Goal: Information Seeking & Learning: Learn about a topic

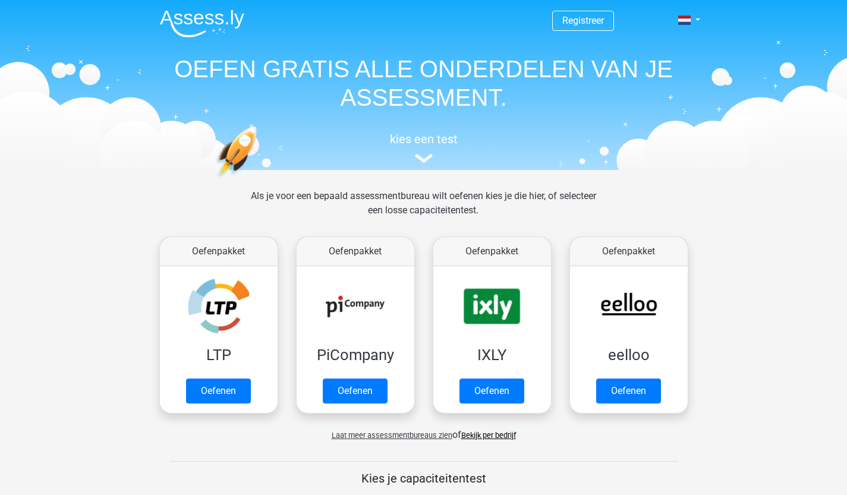
scroll to position [461, 0]
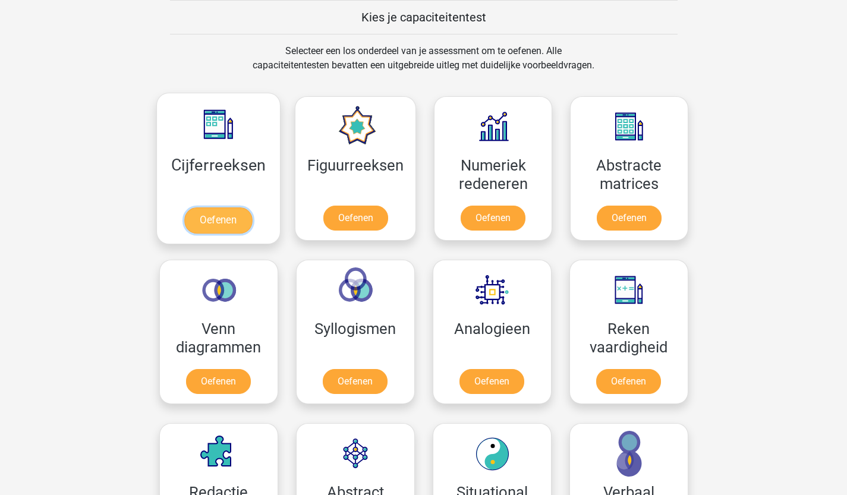
click at [233, 212] on link "Oefenen" at bounding box center [218, 221] width 68 height 26
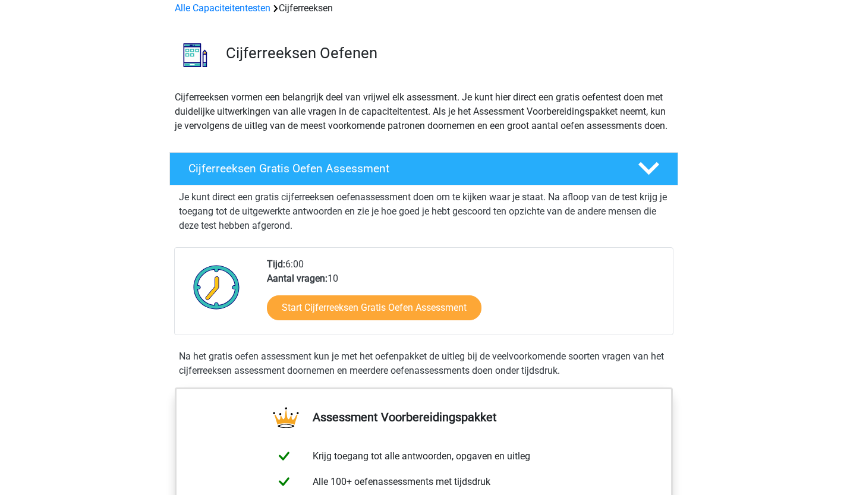
scroll to position [113, 0]
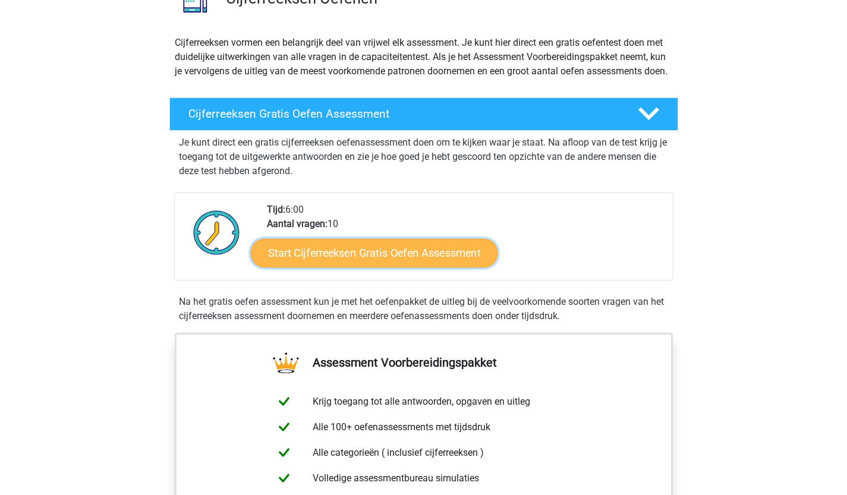
click at [420, 267] on link "Start Cijferreeksen Gratis Oefen Assessment" at bounding box center [374, 252] width 247 height 29
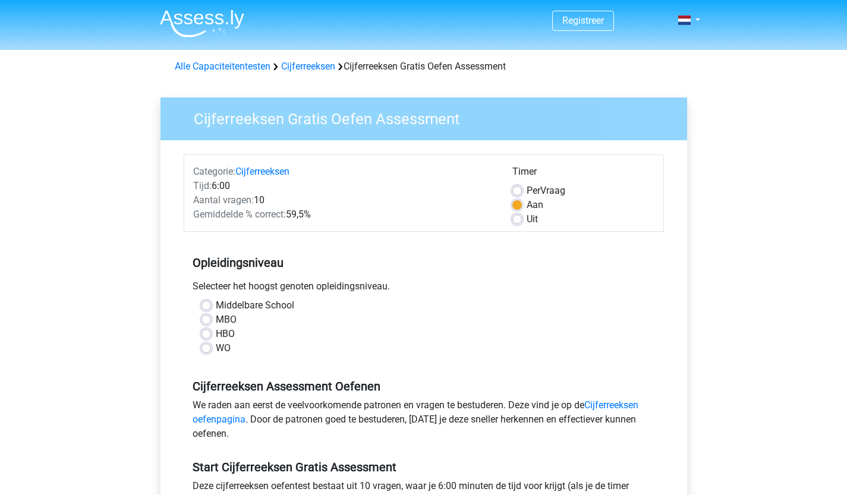
click at [527, 219] on label "Uit" at bounding box center [532, 219] width 11 height 14
click at [519, 219] on input "Uit" at bounding box center [518, 218] width 10 height 12
radio input "true"
click at [216, 316] on label "MBO" at bounding box center [226, 320] width 21 height 14
click at [205, 316] on input "MBO" at bounding box center [207, 319] width 10 height 12
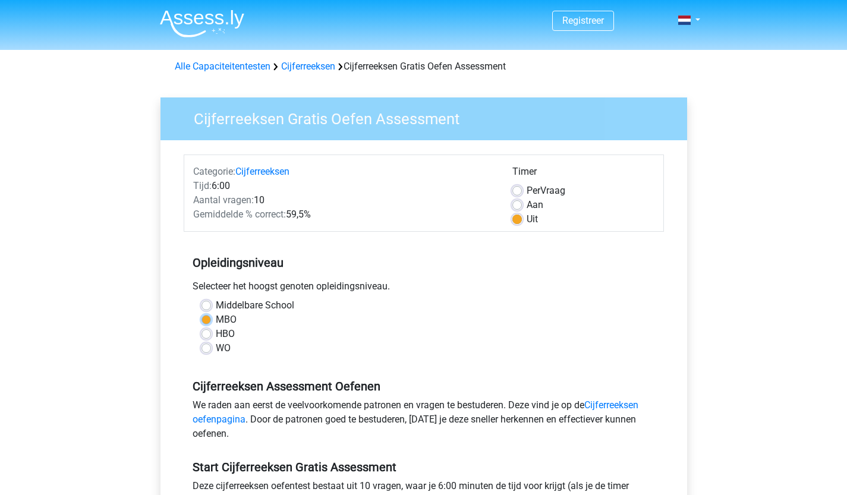
radio input "true"
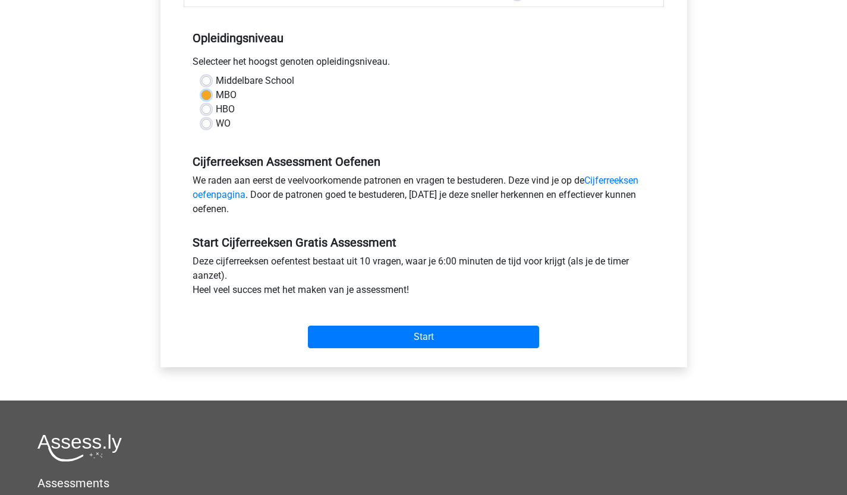
scroll to position [246, 0]
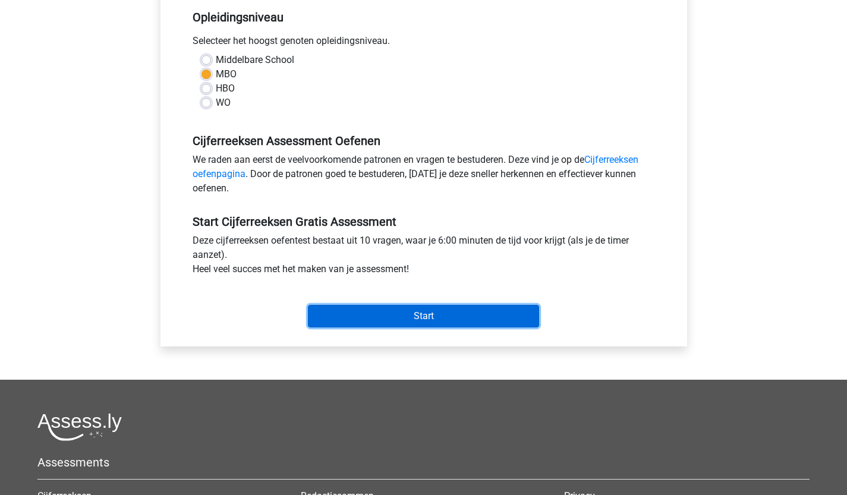
click at [447, 313] on input "Start" at bounding box center [423, 316] width 231 height 23
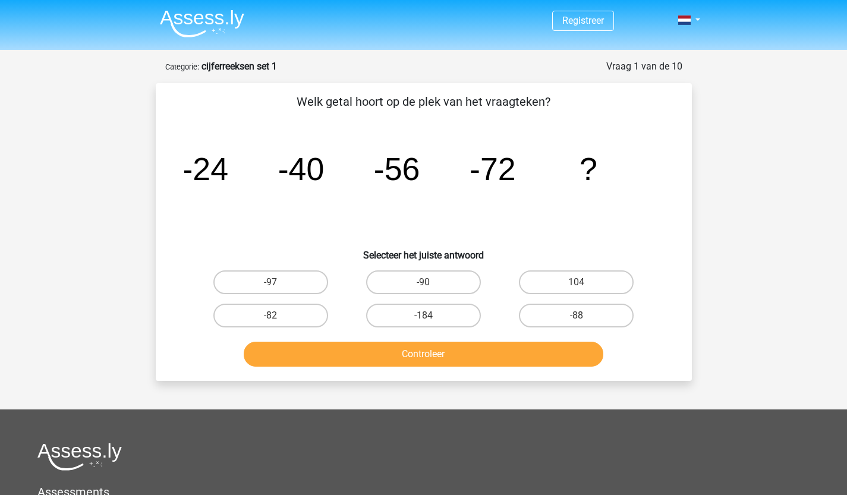
click at [577, 316] on input "-88" at bounding box center [581, 320] width 8 height 8
radio input "true"
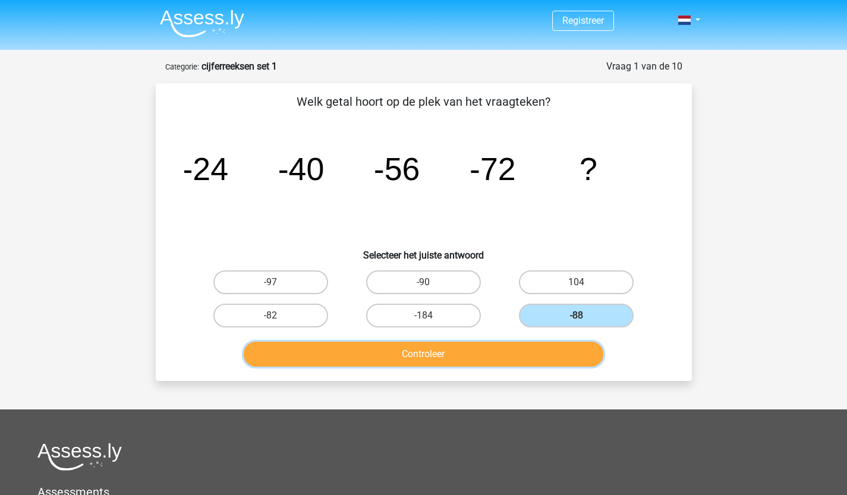
click at [492, 349] on button "Controleer" at bounding box center [424, 354] width 360 height 25
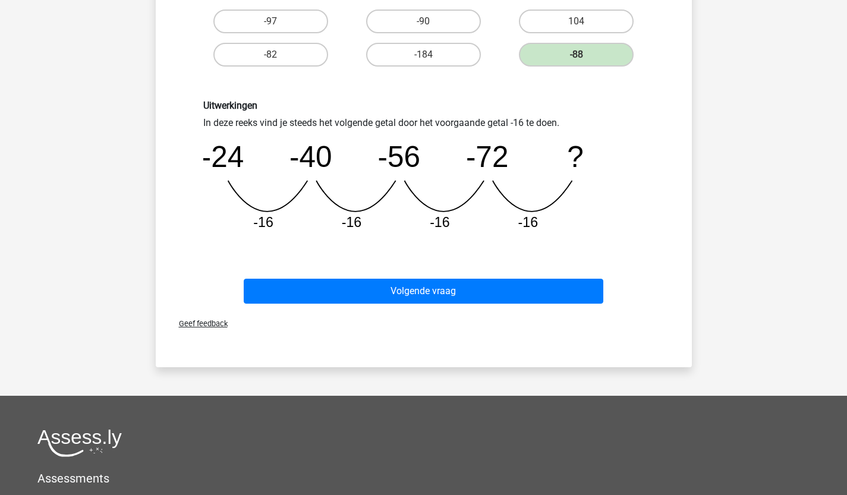
scroll to position [266, 0]
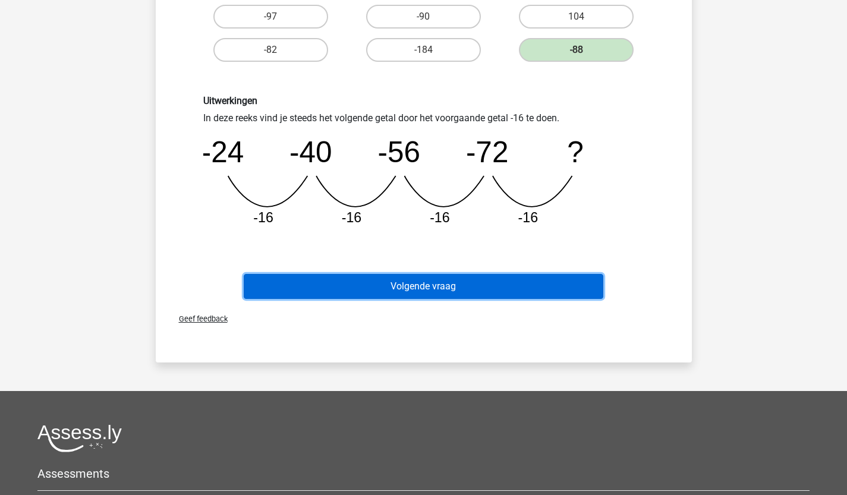
click at [528, 293] on button "Volgende vraag" at bounding box center [424, 286] width 360 height 25
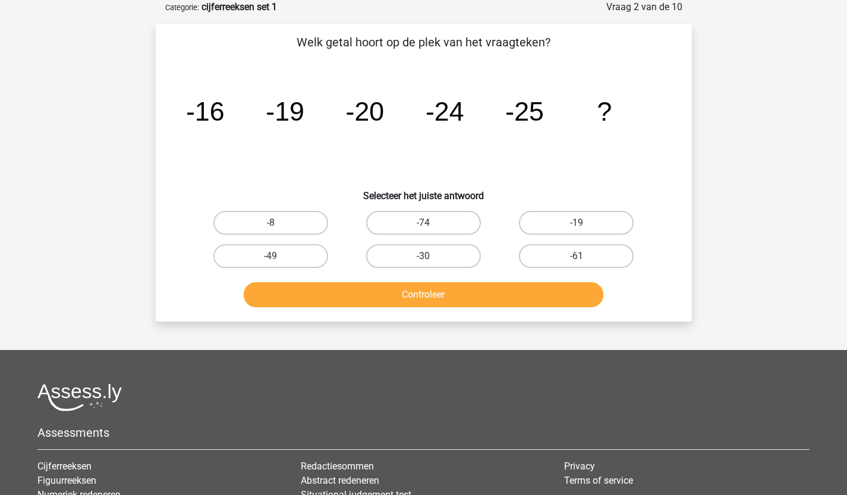
scroll to position [59, 0]
click at [567, 224] on label "-19" at bounding box center [576, 223] width 115 height 24
click at [577, 224] on input "-19" at bounding box center [581, 227] width 8 height 8
radio input "true"
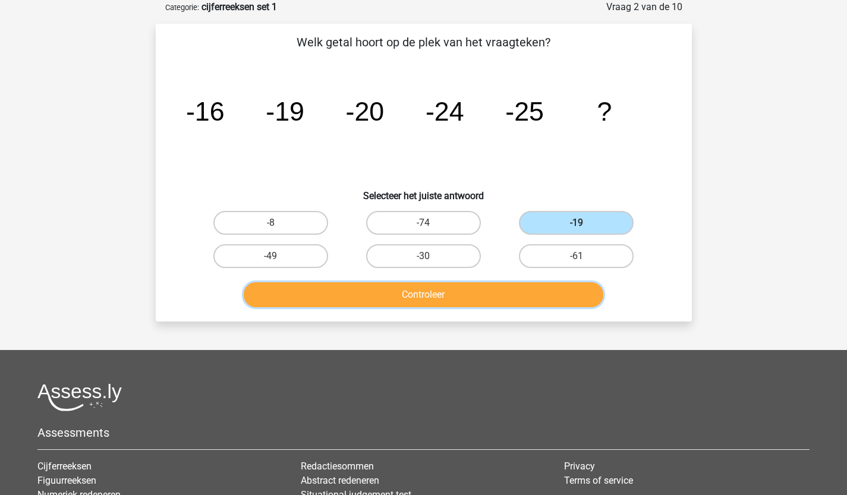
click at [461, 293] on button "Controleer" at bounding box center [424, 294] width 360 height 25
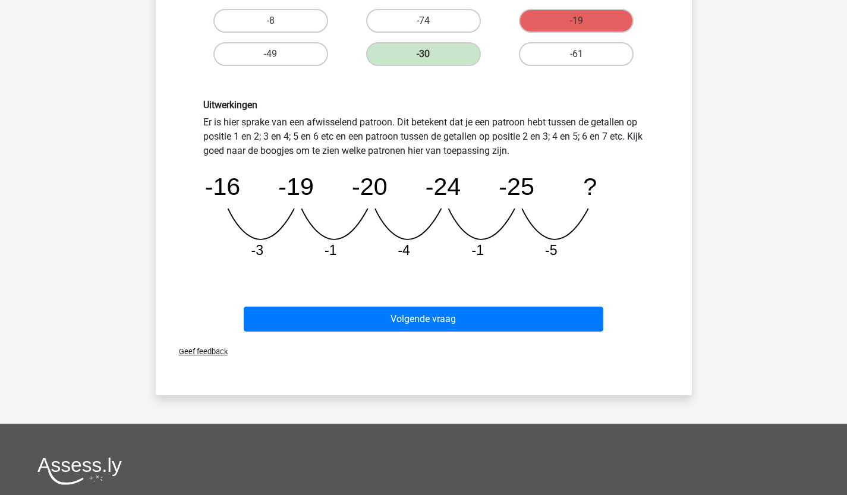
scroll to position [263, 0]
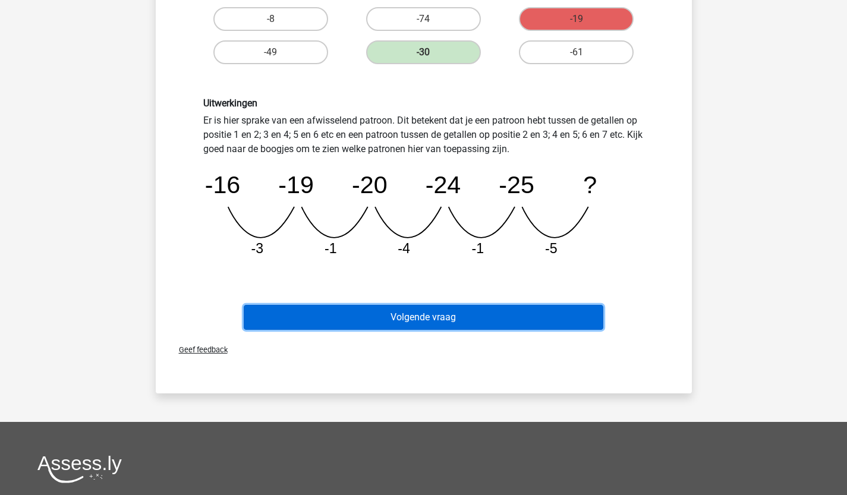
click at [405, 309] on button "Volgende vraag" at bounding box center [424, 317] width 360 height 25
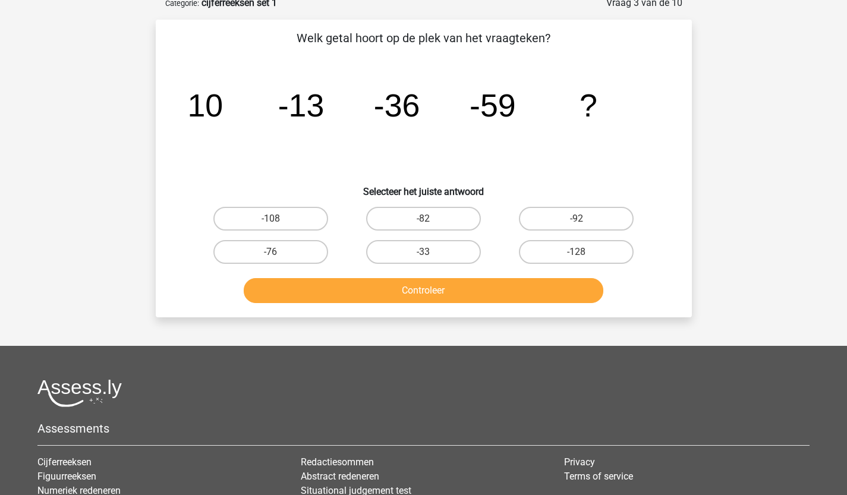
scroll to position [59, 0]
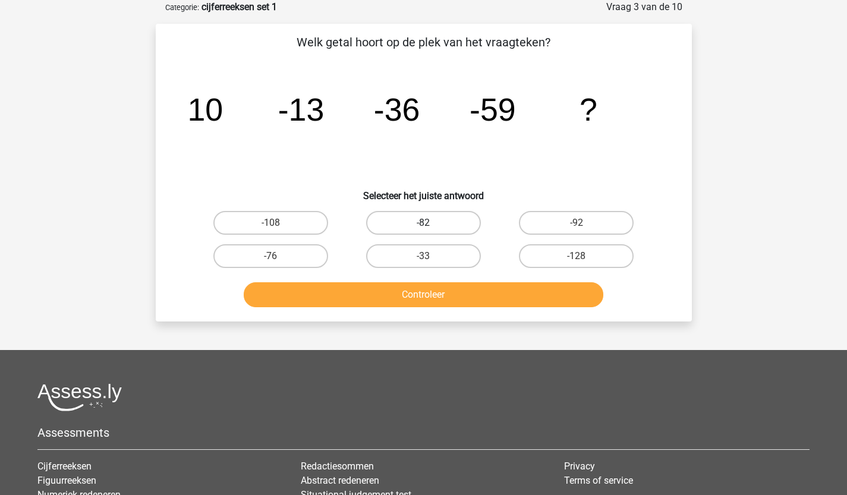
click at [444, 220] on label "-82" at bounding box center [423, 223] width 115 height 24
click at [431, 223] on input "-82" at bounding box center [427, 227] width 8 height 8
radio input "true"
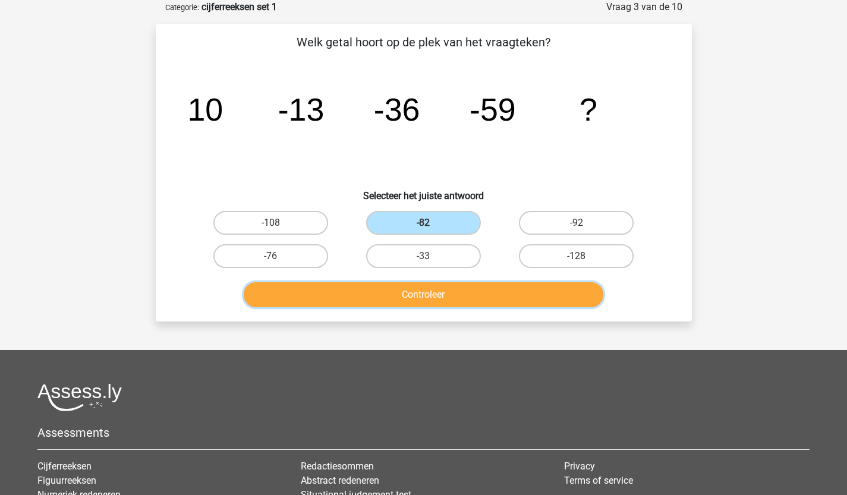
click at [430, 297] on button "Controleer" at bounding box center [424, 294] width 360 height 25
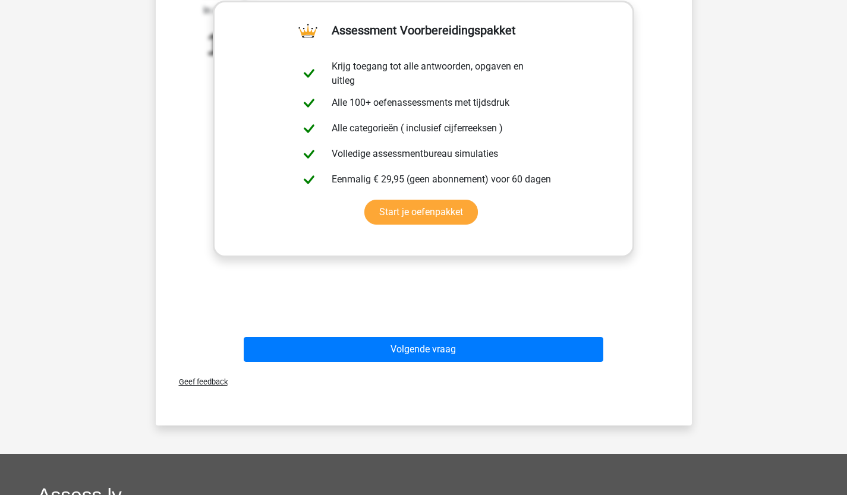
scroll to position [406, 0]
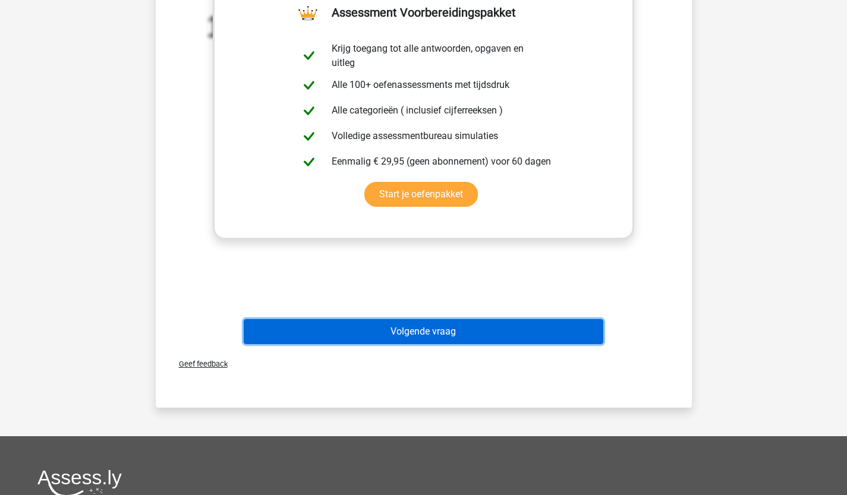
click at [438, 334] on button "Volgende vraag" at bounding box center [424, 331] width 360 height 25
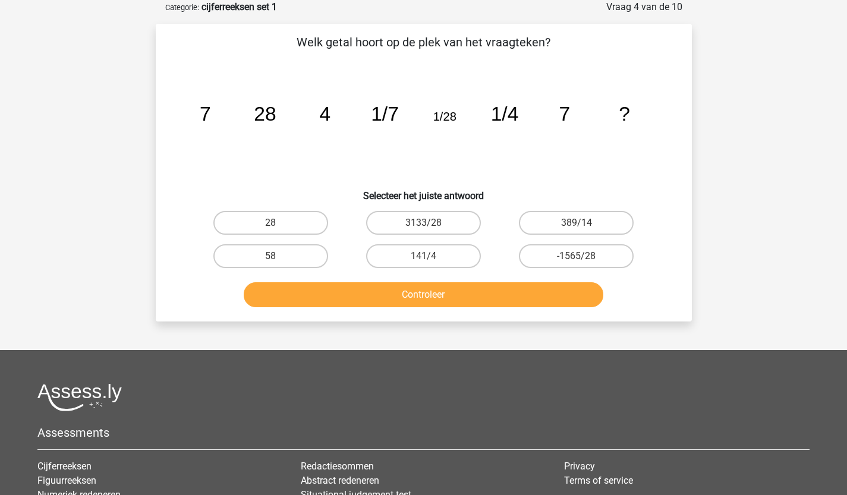
scroll to position [59, 0]
drag, startPoint x: 354, startPoint y: 39, endPoint x: 404, endPoint y: 59, distance: 54.7
click at [404, 59] on div "Welk getal hoort op de plek van het vraagteken? image/svg+xml 7 28 4 1/7 1/28 1…" at bounding box center [424, 172] width 527 height 279
click at [563, 117] on tspan "7" at bounding box center [564, 114] width 11 height 22
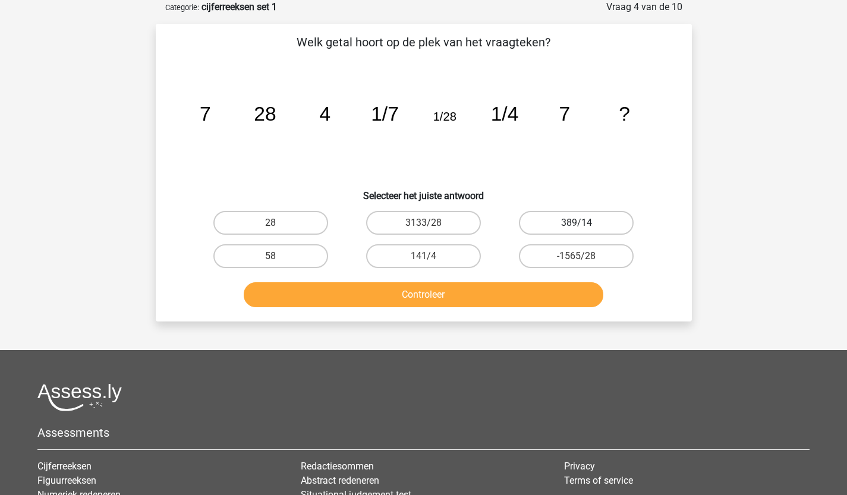
click at [554, 228] on label "389/14" at bounding box center [576, 223] width 115 height 24
click at [577, 228] on input "389/14" at bounding box center [581, 227] width 8 height 8
radio input "true"
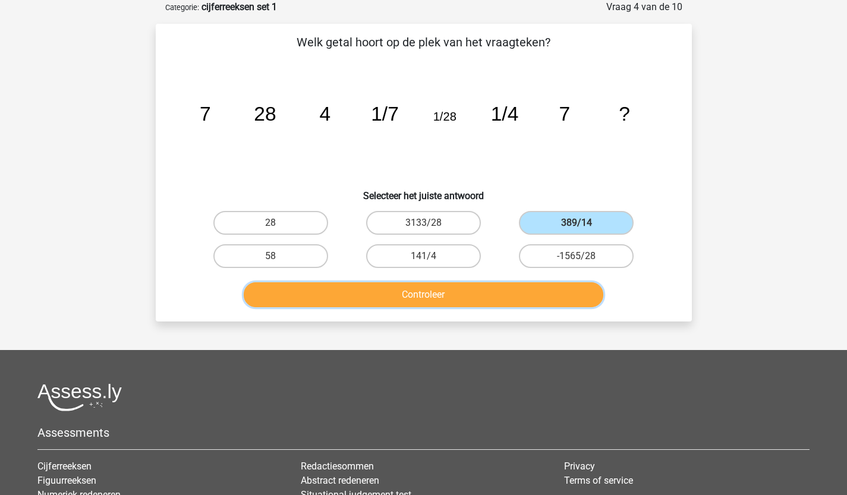
click at [466, 299] on button "Controleer" at bounding box center [424, 294] width 360 height 25
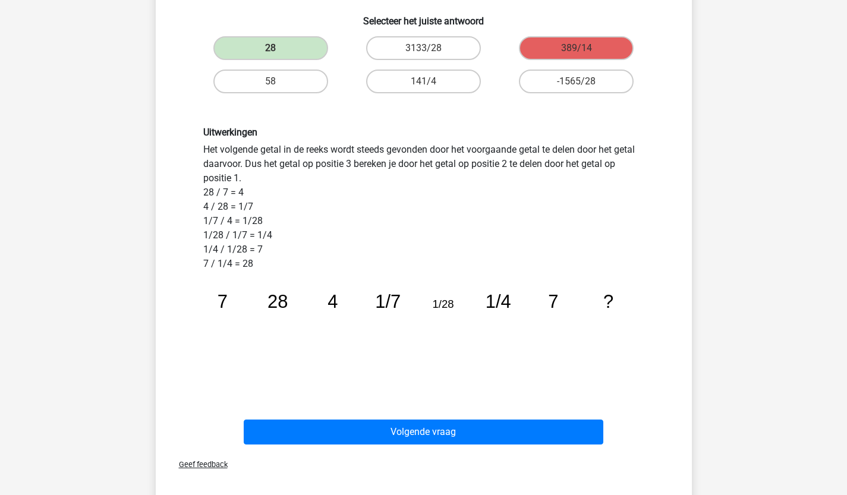
scroll to position [239, 0]
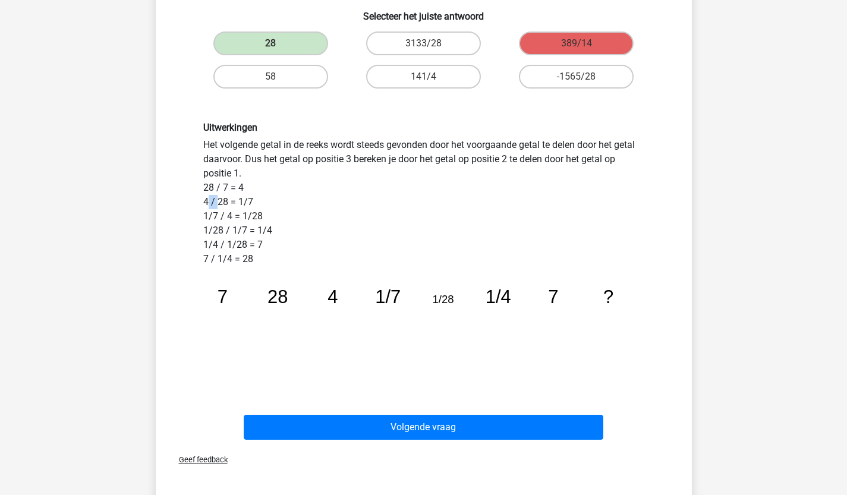
drag, startPoint x: 206, startPoint y: 202, endPoint x: 219, endPoint y: 206, distance: 13.6
click at [219, 206] on div "Uitwerkingen Het volgende getal in de reeks wordt steeds gevonden door het voor…" at bounding box center [423, 249] width 459 height 255
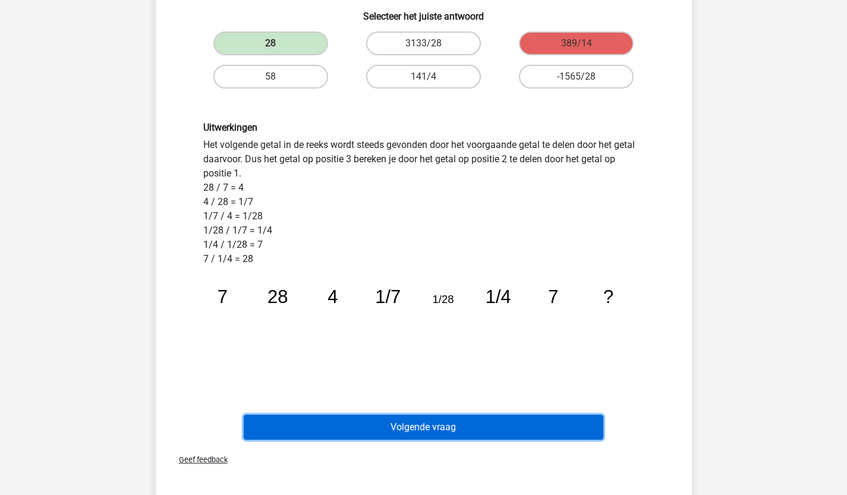
click at [405, 425] on button "Volgende vraag" at bounding box center [424, 427] width 360 height 25
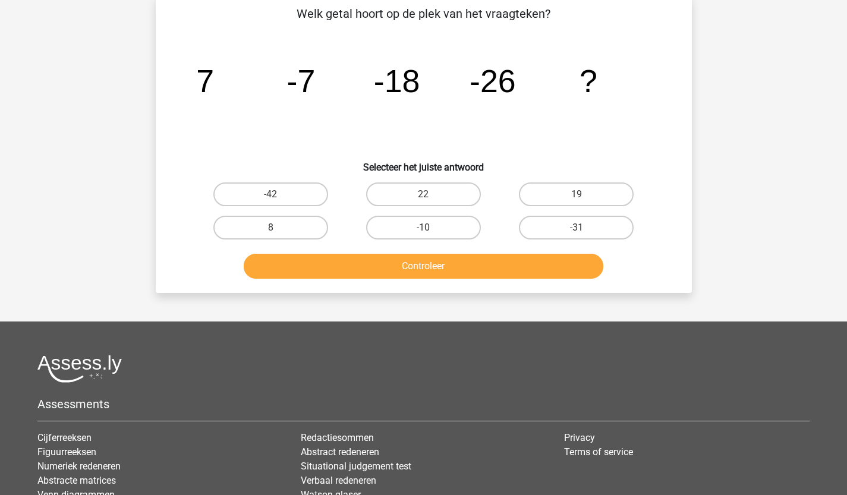
scroll to position [59, 0]
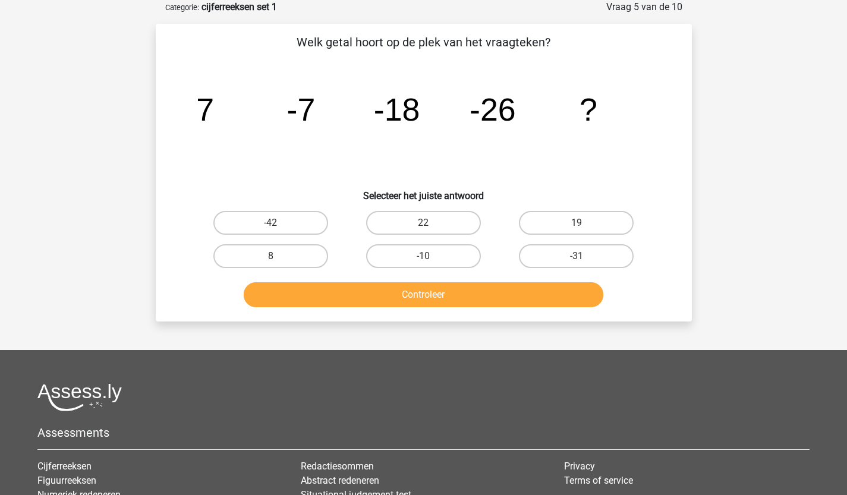
click at [293, 256] on label "8" at bounding box center [270, 256] width 115 height 24
click at [278, 256] on input "8" at bounding box center [275, 260] width 8 height 8
radio input "true"
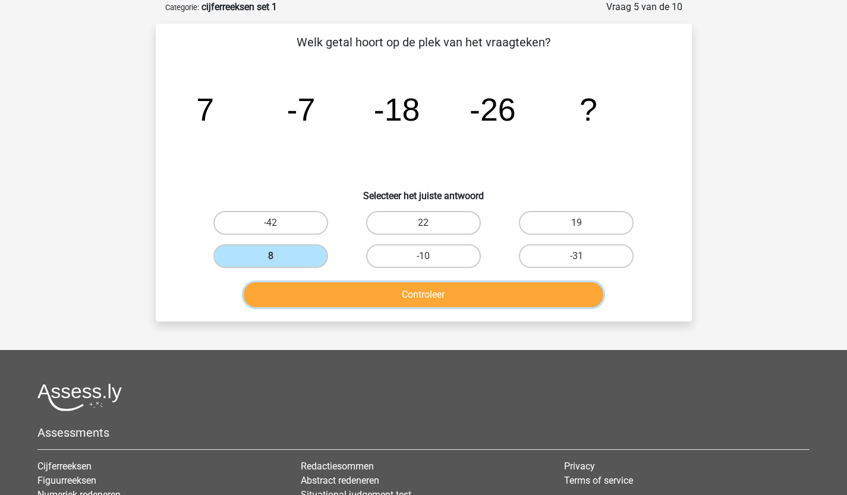
click at [403, 293] on button "Controleer" at bounding box center [424, 294] width 360 height 25
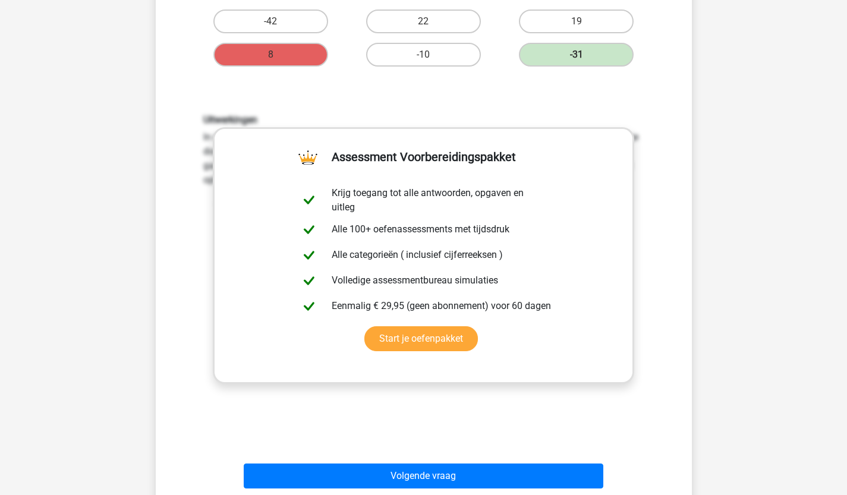
scroll to position [258, 0]
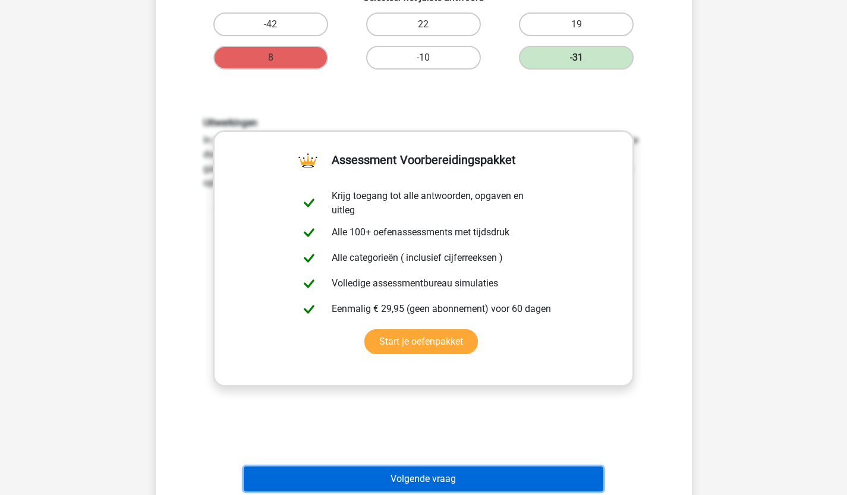
click at [453, 482] on button "Volgende vraag" at bounding box center [424, 479] width 360 height 25
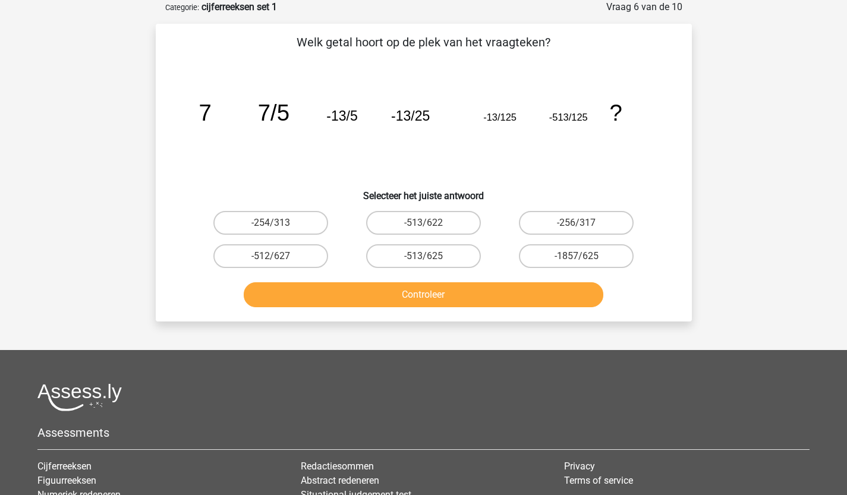
scroll to position [59, 0]
click at [287, 219] on label "-254/313" at bounding box center [270, 223] width 115 height 24
click at [278, 223] on input "-254/313" at bounding box center [275, 227] width 8 height 8
radio input "true"
click at [564, 224] on label "-256/317" at bounding box center [576, 223] width 115 height 24
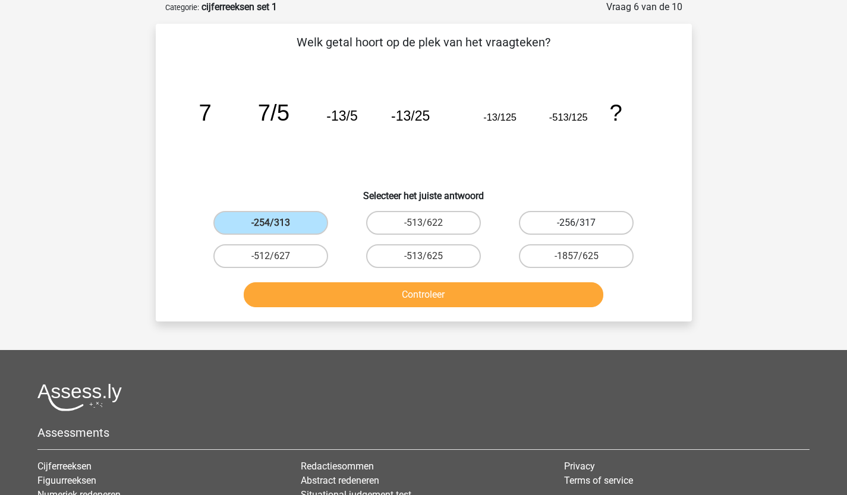
click at [577, 224] on input "-256/317" at bounding box center [581, 227] width 8 height 8
radio input "true"
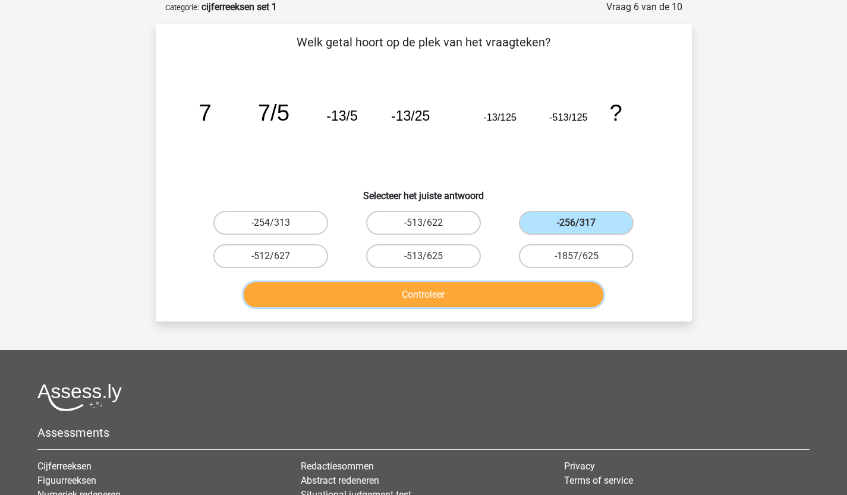
click at [413, 304] on button "Controleer" at bounding box center [424, 294] width 360 height 25
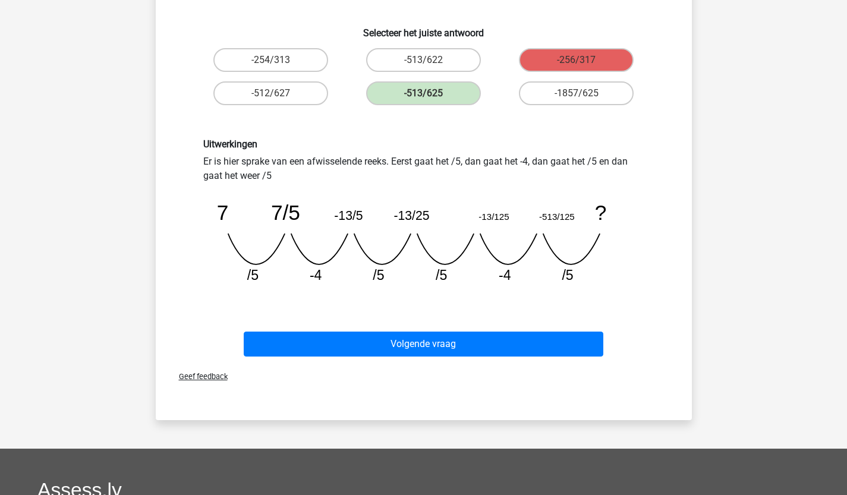
scroll to position [221, 0]
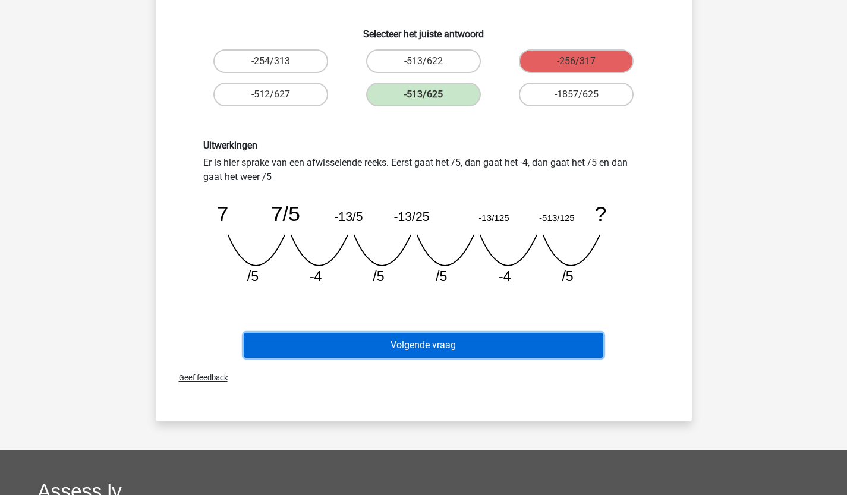
click at [470, 354] on button "Volgende vraag" at bounding box center [424, 345] width 360 height 25
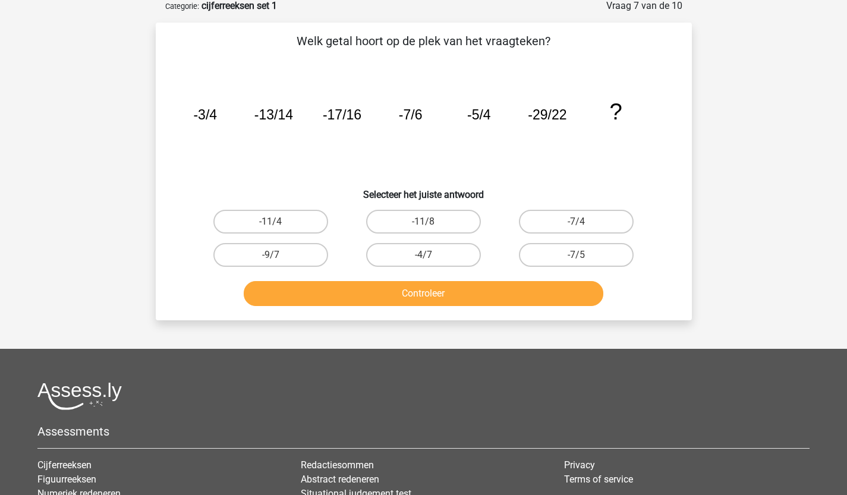
scroll to position [59, 0]
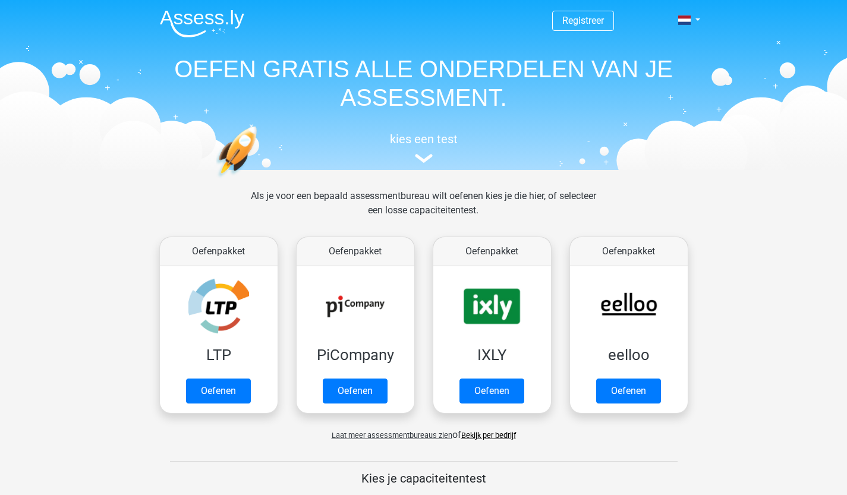
scroll to position [461, 0]
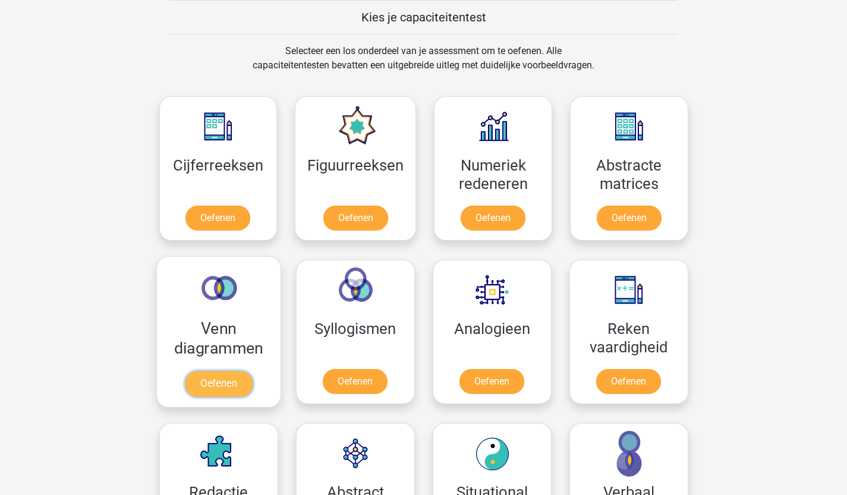
click at [228, 378] on link "Oefenen" at bounding box center [218, 384] width 68 height 26
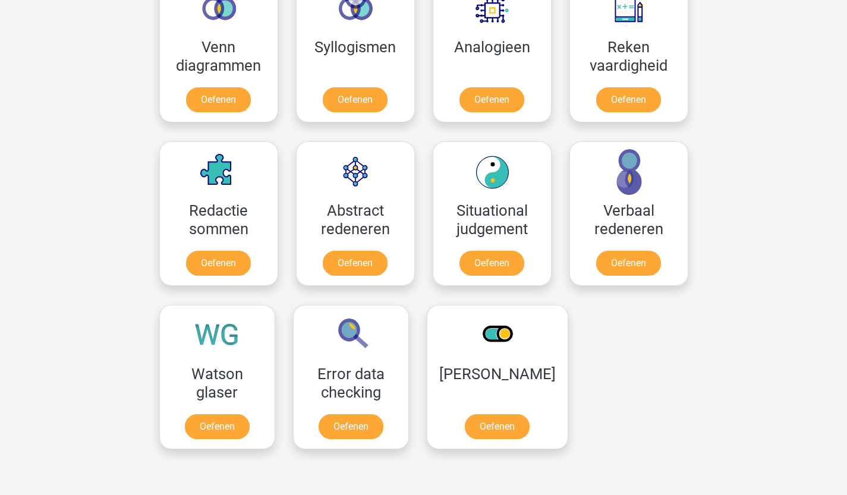
scroll to position [746, 0]
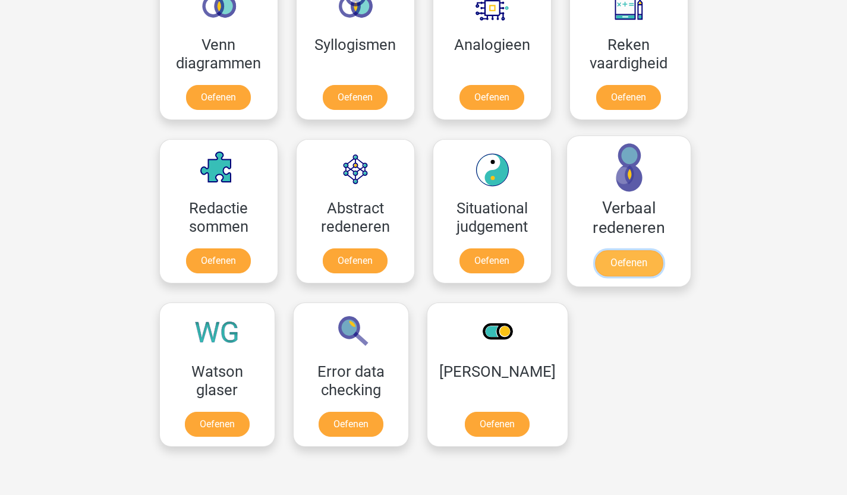
click at [630, 253] on link "Oefenen" at bounding box center [629, 263] width 68 height 26
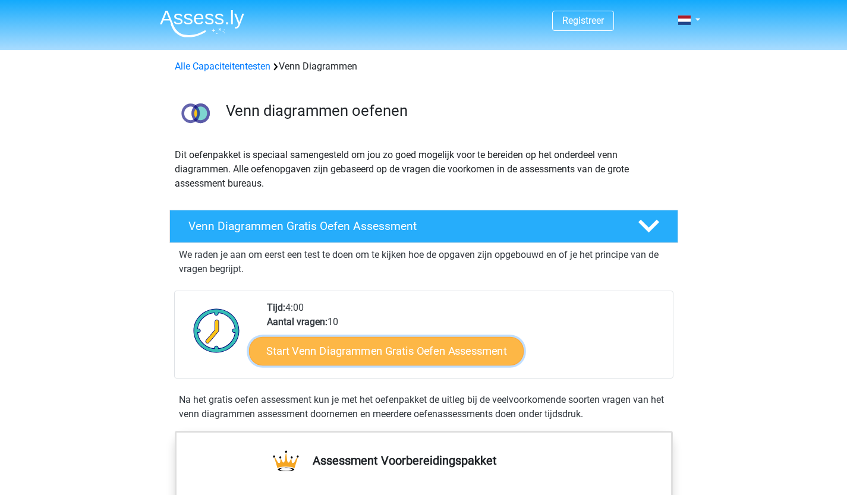
click at [332, 348] on link "Start Venn Diagrammen Gratis Oefen Assessment" at bounding box center [386, 351] width 275 height 29
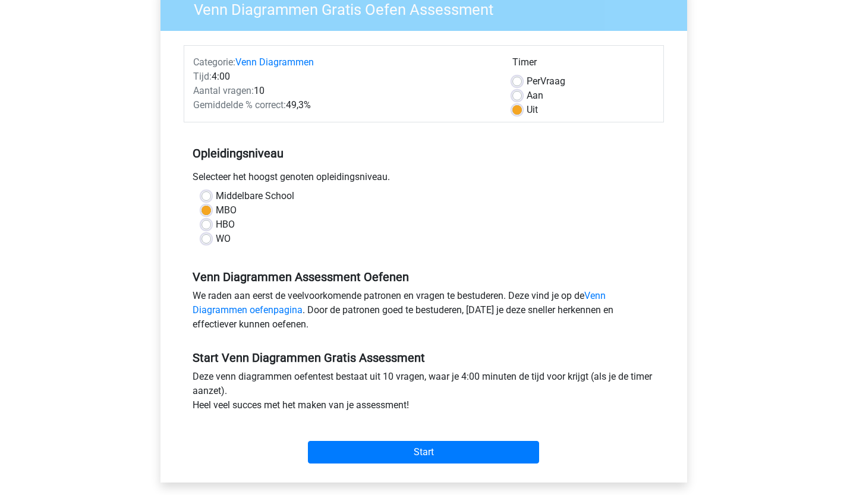
scroll to position [211, 0]
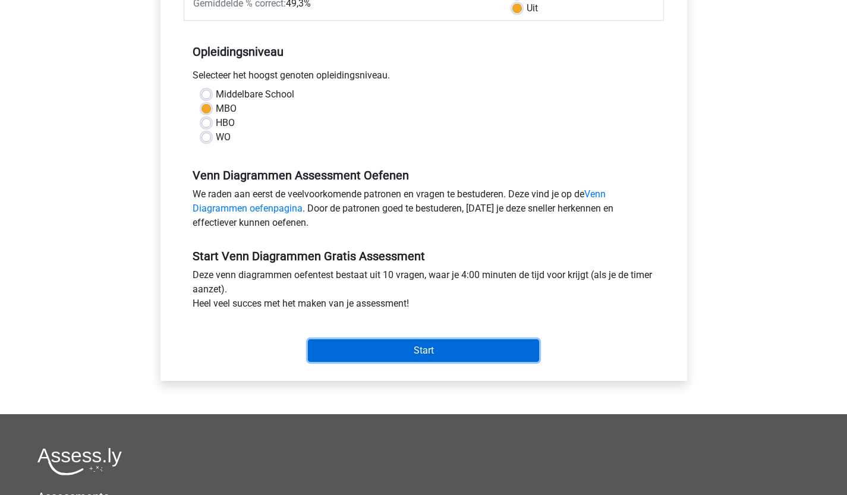
click at [379, 361] on input "Start" at bounding box center [423, 351] width 231 height 23
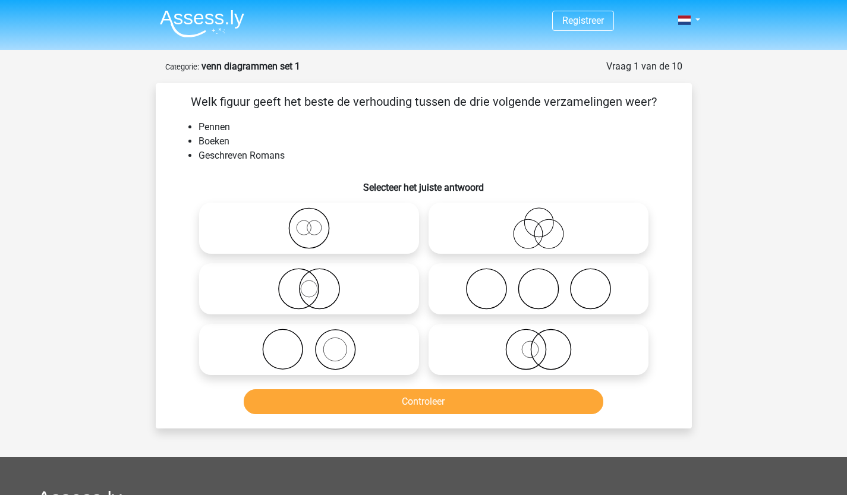
click at [324, 291] on icon at bounding box center [309, 289] width 211 height 42
click at [317, 283] on input "radio" at bounding box center [313, 279] width 8 height 8
radio input "true"
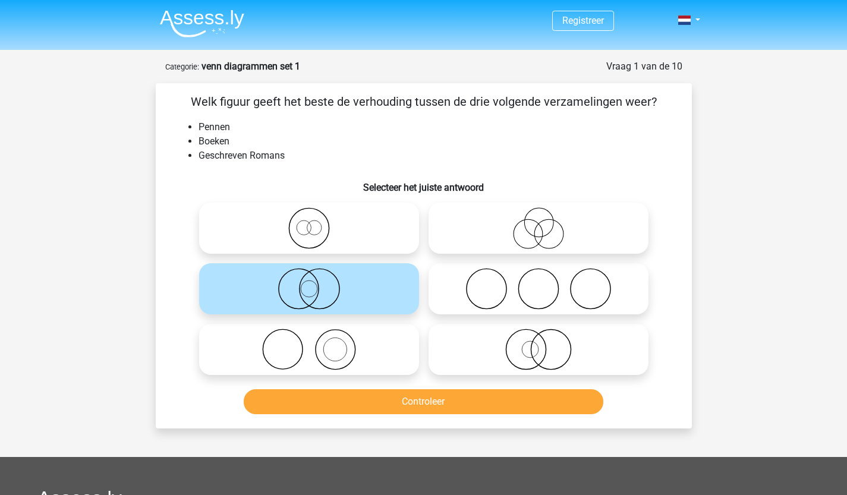
click at [527, 281] on icon at bounding box center [539, 289] width 211 height 42
click at [539, 281] on input "radio" at bounding box center [543, 279] width 8 height 8
radio input "true"
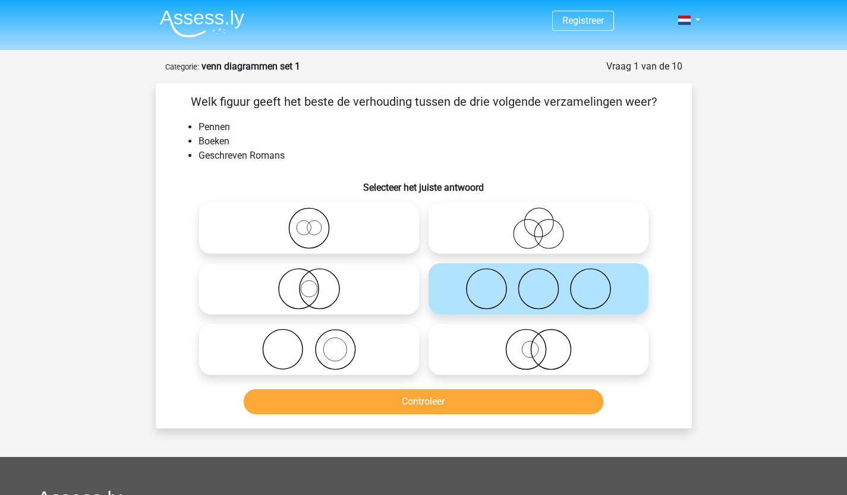
click at [352, 222] on icon at bounding box center [309, 229] width 211 height 42
click at [317, 222] on input "radio" at bounding box center [313, 219] width 8 height 8
radio input "true"
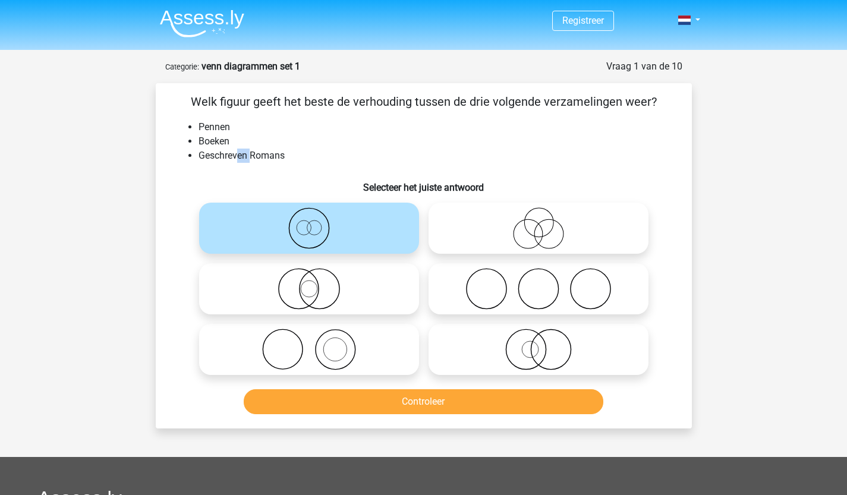
drag, startPoint x: 235, startPoint y: 159, endPoint x: 251, endPoint y: 162, distance: 15.6
click at [251, 162] on li "Geschreven Romans" at bounding box center [436, 156] width 475 height 14
click at [532, 288] on icon at bounding box center [539, 289] width 211 height 42
click at [539, 283] on input "radio" at bounding box center [543, 279] width 8 height 8
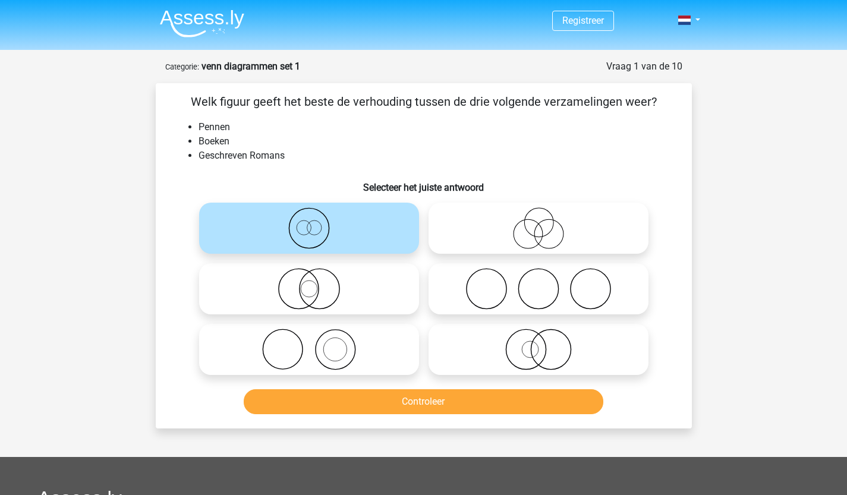
radio input "true"
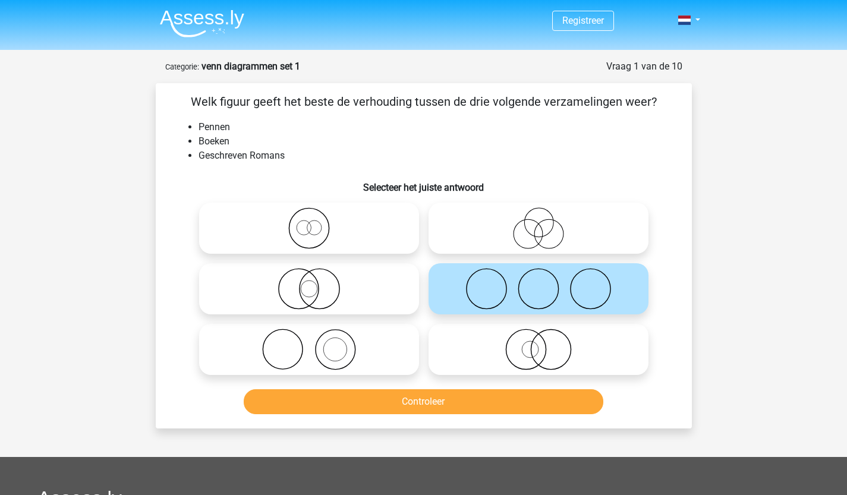
click at [531, 229] on icon at bounding box center [539, 229] width 211 height 42
click at [539, 222] on input "radio" at bounding box center [543, 219] width 8 height 8
radio input "true"
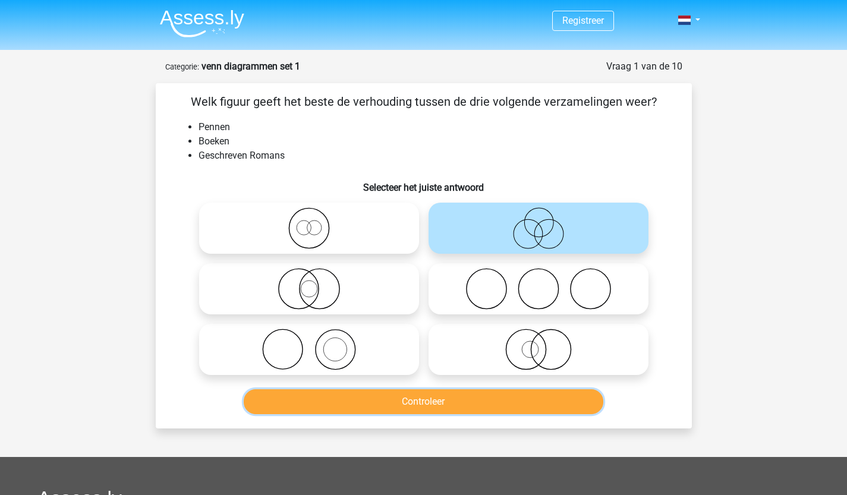
click at [403, 397] on button "Controleer" at bounding box center [424, 402] width 360 height 25
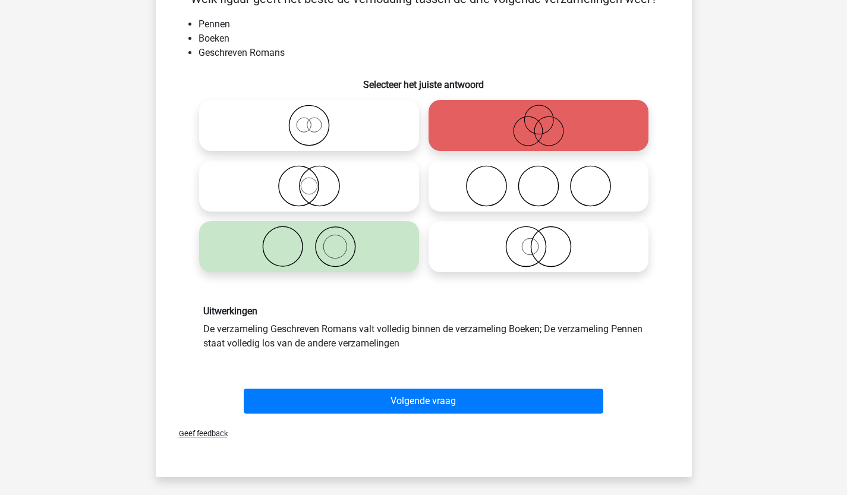
scroll to position [103, 0]
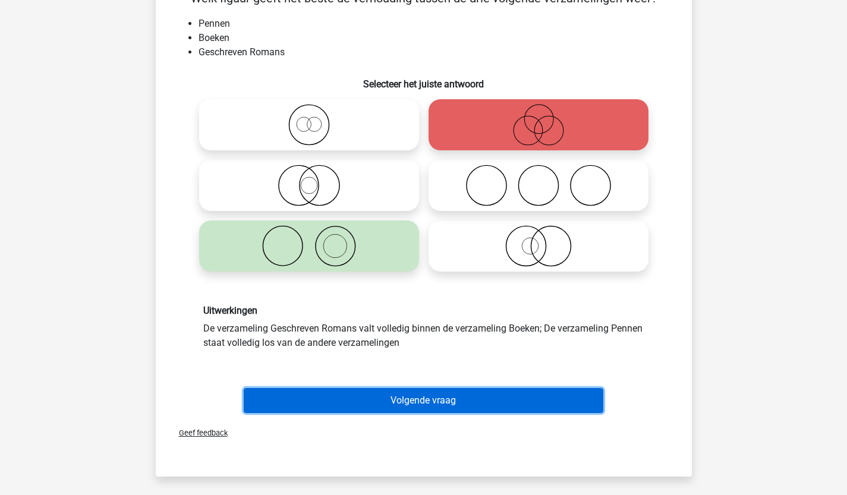
click at [367, 400] on button "Volgende vraag" at bounding box center [424, 400] width 360 height 25
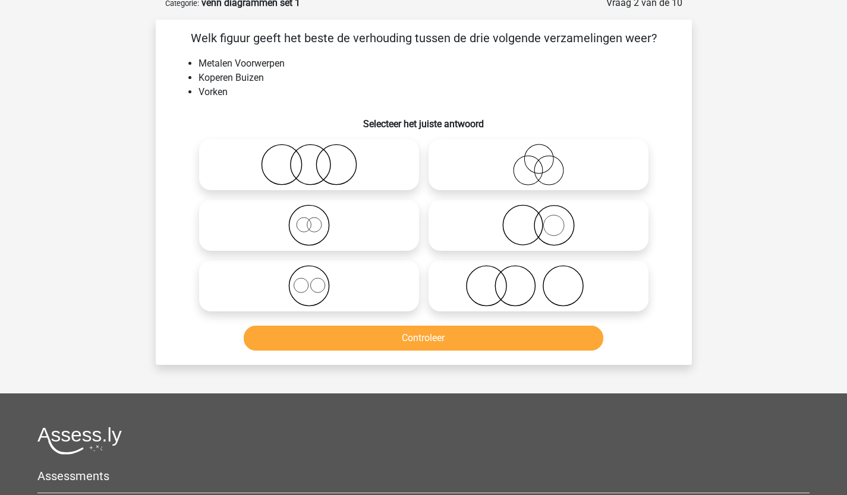
scroll to position [59, 0]
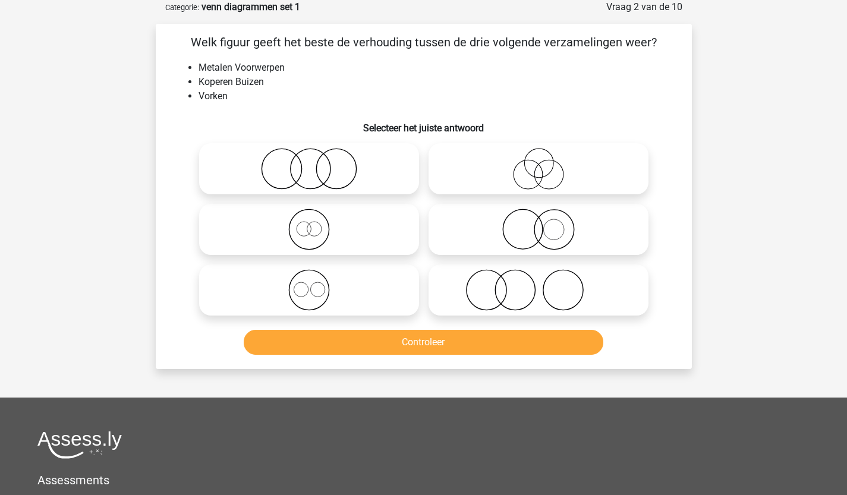
click at [231, 68] on li "Metalen Voorwerpen" at bounding box center [436, 68] width 475 height 14
drag, startPoint x: 231, startPoint y: 68, endPoint x: 256, endPoint y: 72, distance: 25.9
click at [256, 72] on li "Metalen Voorwerpen" at bounding box center [436, 68] width 475 height 14
click at [316, 311] on label at bounding box center [309, 290] width 220 height 51
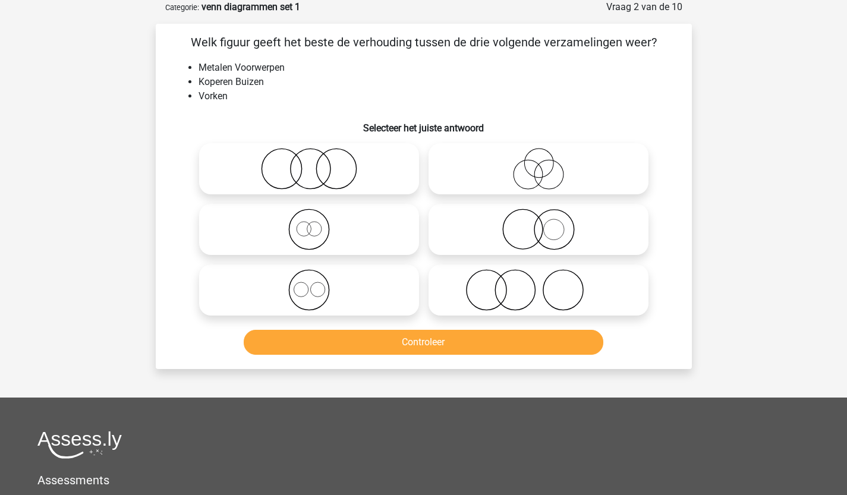
click at [316, 284] on input "radio" at bounding box center [313, 281] width 8 height 8
radio input "true"
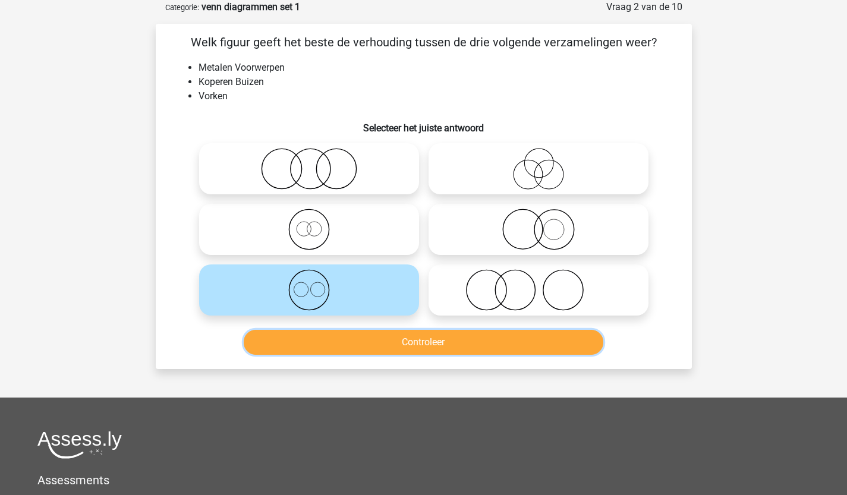
click at [382, 351] on button "Controleer" at bounding box center [424, 342] width 360 height 25
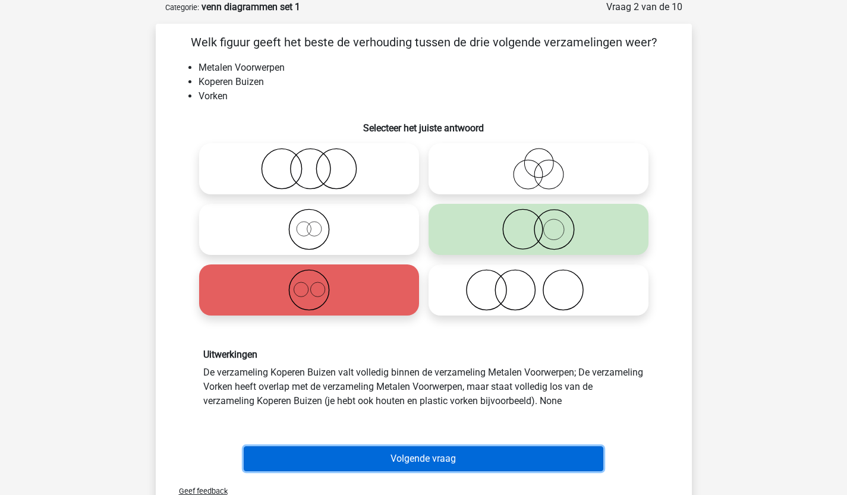
click at [411, 466] on button "Volgende vraag" at bounding box center [424, 459] width 360 height 25
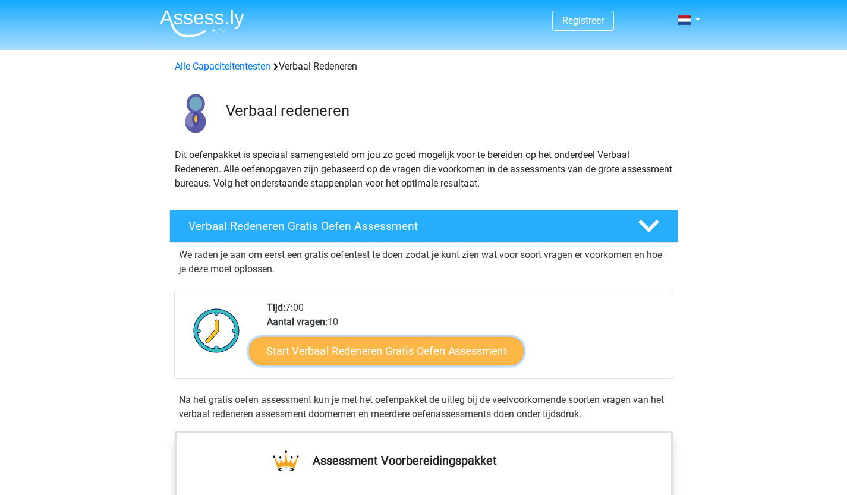
click at [453, 356] on link "Start Verbaal Redeneren Gratis Oefen Assessment" at bounding box center [386, 351] width 275 height 29
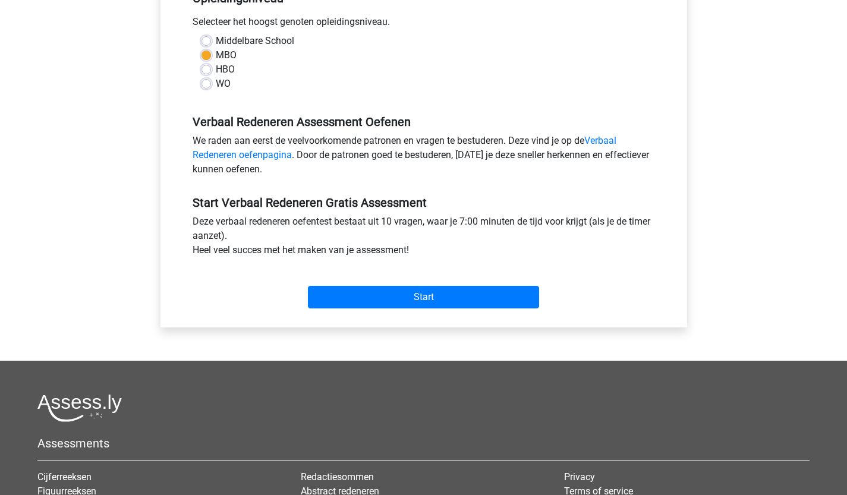
scroll to position [272, 0]
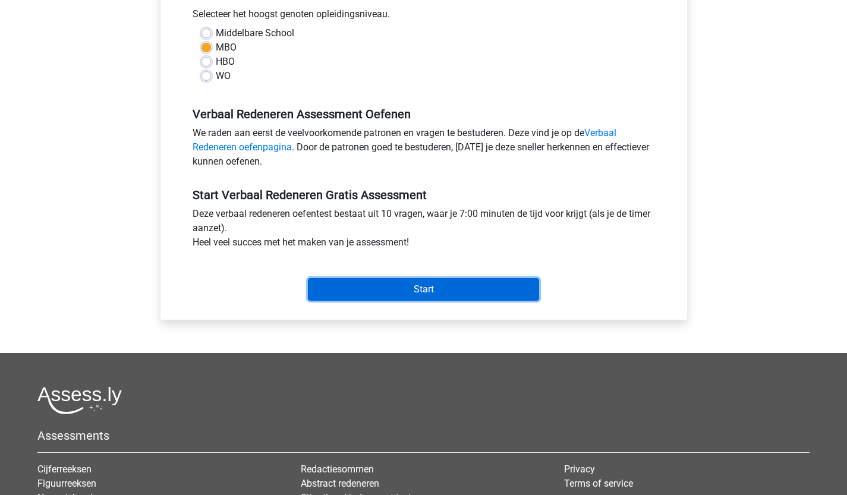
click at [448, 291] on input "Start" at bounding box center [423, 289] width 231 height 23
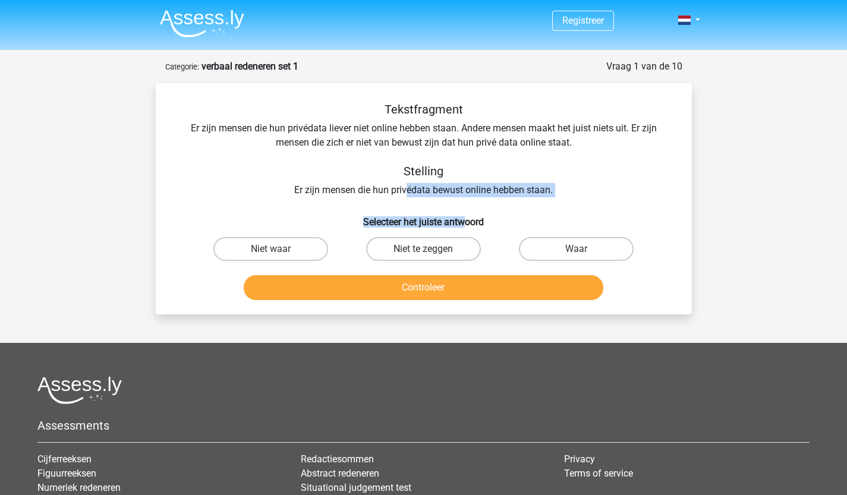
drag, startPoint x: 406, startPoint y: 193, endPoint x: 460, endPoint y: 191, distance: 54.1
click at [460, 191] on div "Tekstfragment Er zijn mensen die hun privédata liever niet online hebben staan.…" at bounding box center [424, 149] width 498 height 95
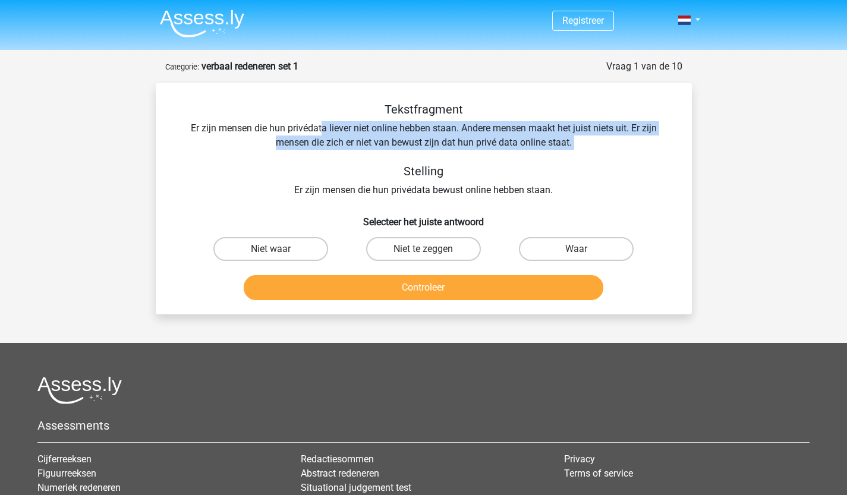
drag, startPoint x: 321, startPoint y: 130, endPoint x: 356, endPoint y: 150, distance: 40.5
click at [356, 150] on div "Tekstfragment Er zijn mensen die hun privédata liever niet online hebben staan.…" at bounding box center [424, 149] width 498 height 95
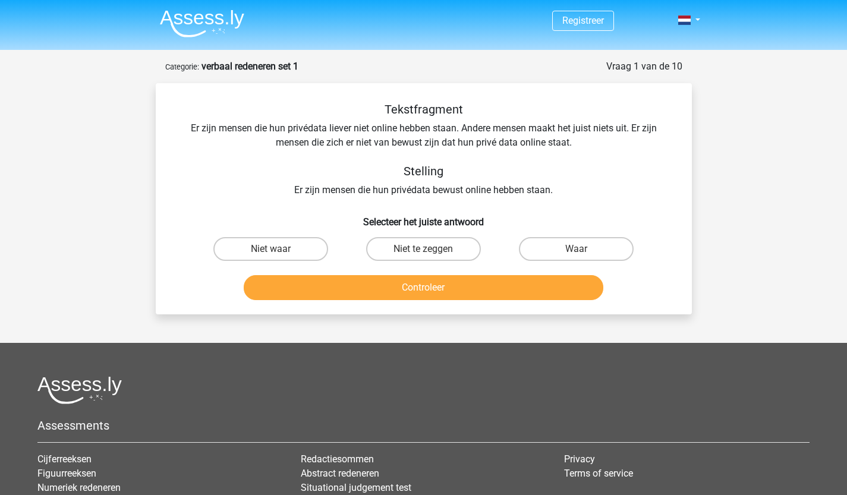
click at [424, 253] on input "Niet te zeggen" at bounding box center [427, 253] width 8 height 8
radio input "true"
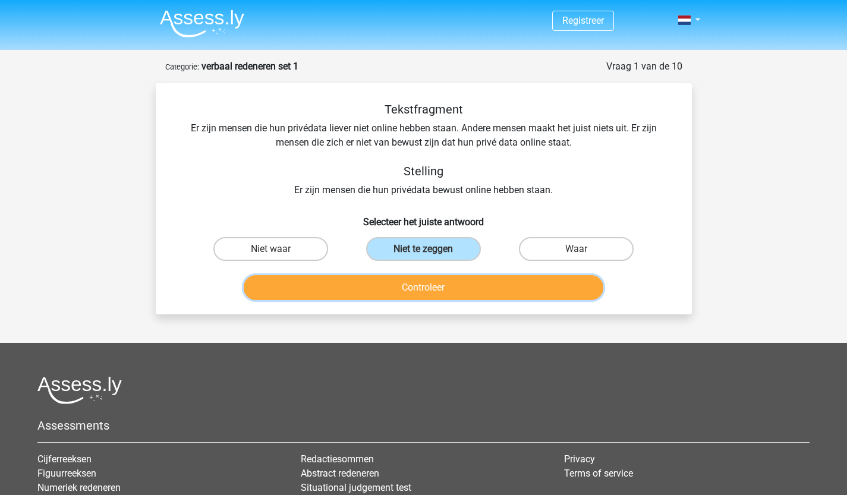
click at [428, 280] on button "Controleer" at bounding box center [424, 287] width 360 height 25
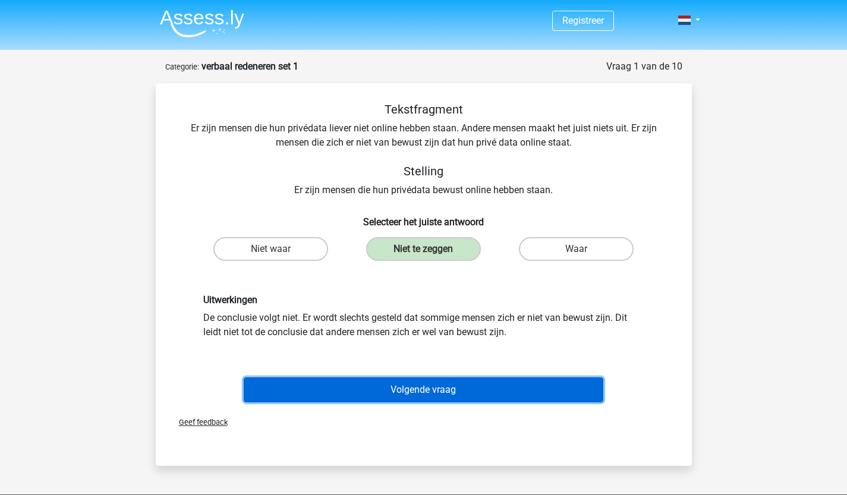
click at [359, 387] on button "Volgende vraag" at bounding box center [424, 390] width 360 height 25
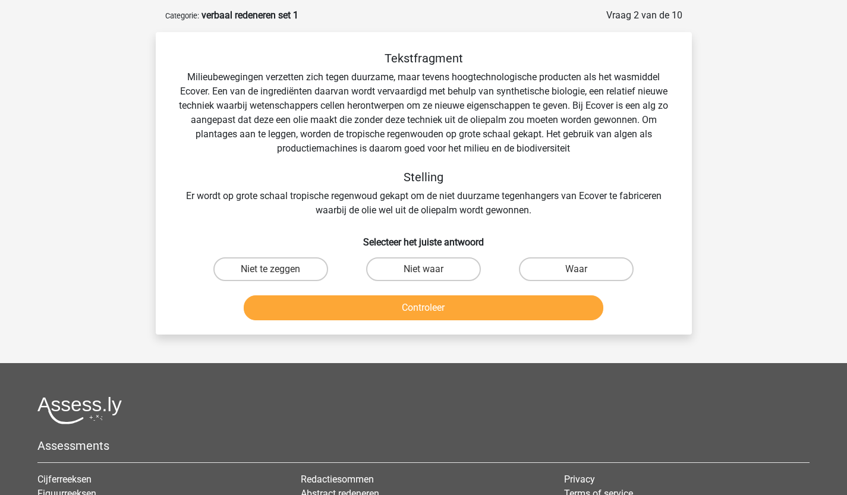
scroll to position [59, 0]
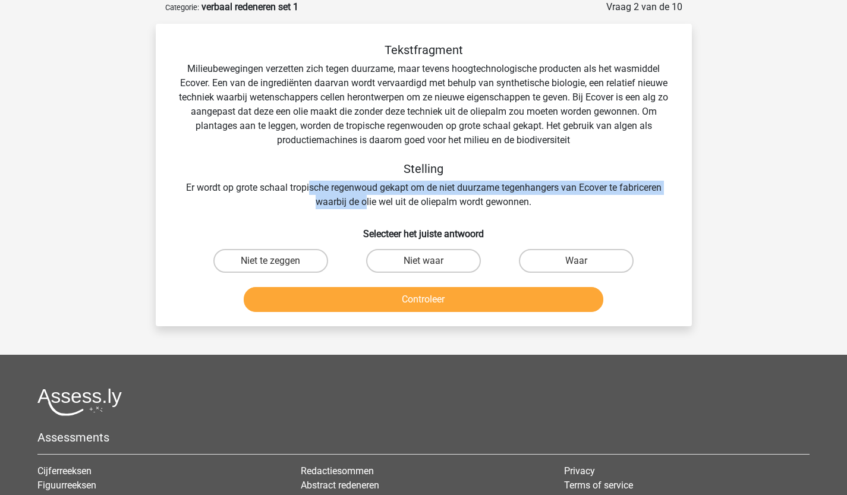
drag, startPoint x: 307, startPoint y: 184, endPoint x: 366, endPoint y: 196, distance: 60.5
click at [366, 196] on div "Tekstfragment Milieubewegingen verzetten zich tegen duurzame, maar tevens hoogt…" at bounding box center [424, 126] width 498 height 167
drag, startPoint x: 347, startPoint y: 187, endPoint x: 368, endPoint y: 199, distance: 24.0
click at [368, 199] on div "Tekstfragment Milieubewegingen verzetten zich tegen duurzame, maar tevens hoogt…" at bounding box center [424, 126] width 498 height 167
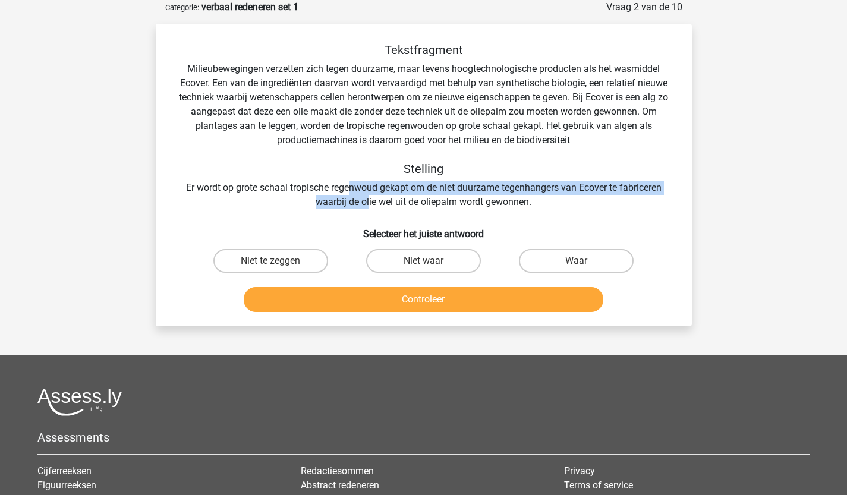
click at [368, 199] on div "Tekstfragment Milieubewegingen verzetten zich tegen duurzame, maar tevens hoogt…" at bounding box center [424, 126] width 498 height 167
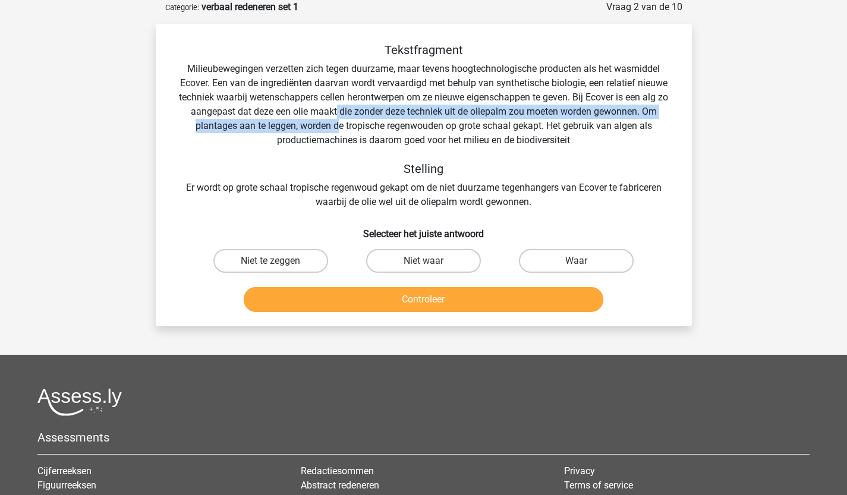
click at [339, 123] on div "Tekstfragment Milieubewegingen verzetten zich tegen duurzame, maar tevens hoogt…" at bounding box center [424, 126] width 498 height 167
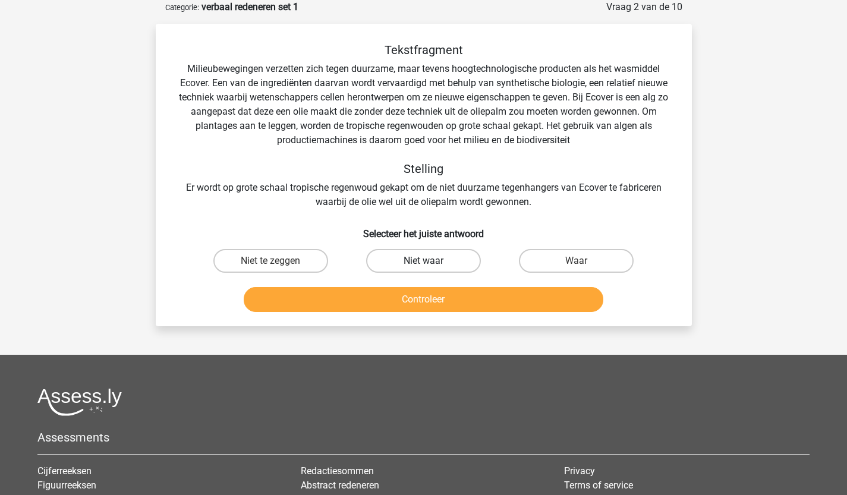
click at [417, 260] on label "Niet waar" at bounding box center [423, 261] width 115 height 24
click at [423, 261] on input "Niet waar" at bounding box center [427, 265] width 8 height 8
radio input "true"
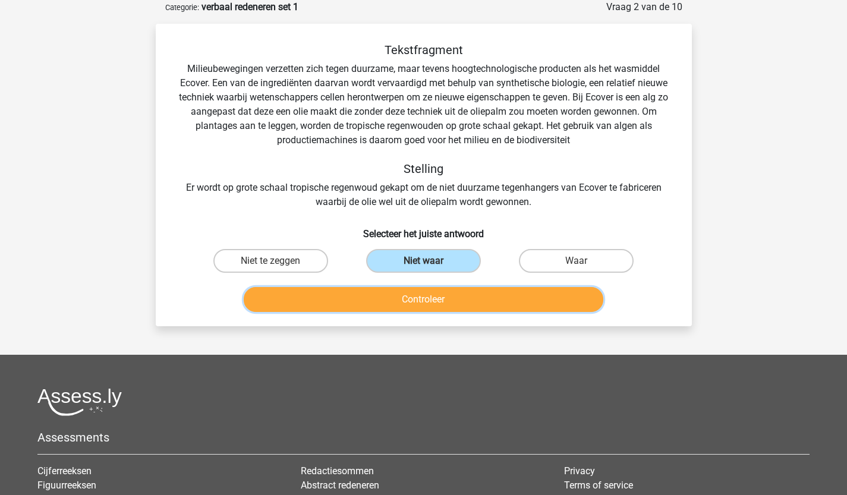
click at [433, 300] on button "Controleer" at bounding box center [424, 299] width 360 height 25
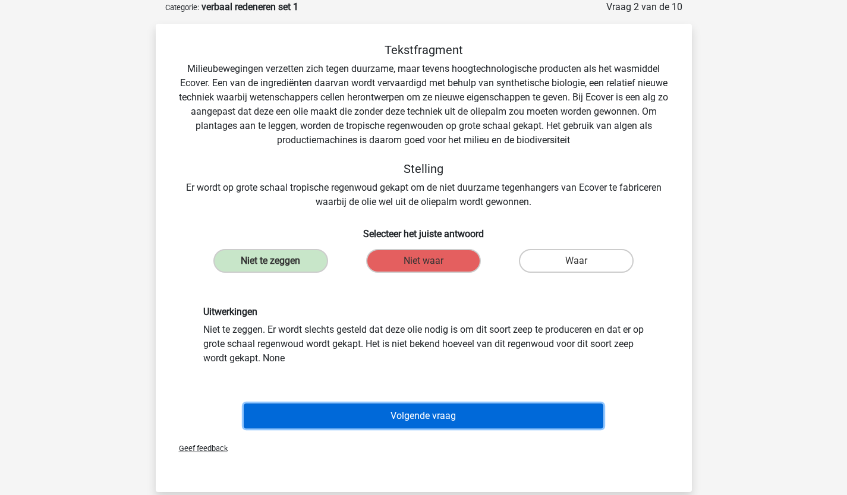
click at [351, 417] on button "Volgende vraag" at bounding box center [424, 416] width 360 height 25
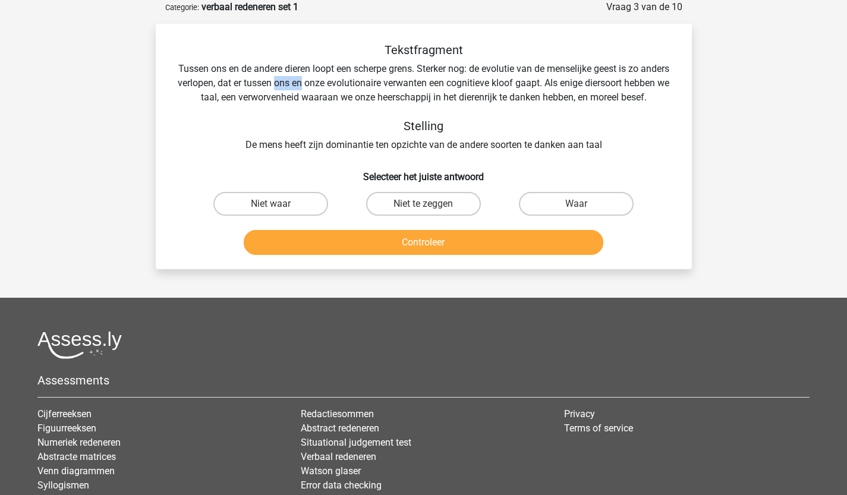
drag, startPoint x: 313, startPoint y: 77, endPoint x: 344, endPoint y: 84, distance: 31.2
click at [344, 84] on div "Tekstfragment Tussen ons en de andere dieren loopt een scherpe grens. Sterker n…" at bounding box center [424, 97] width 498 height 109
click at [262, 216] on label "Niet waar" at bounding box center [270, 204] width 115 height 24
click at [271, 212] on input "Niet waar" at bounding box center [275, 208] width 8 height 8
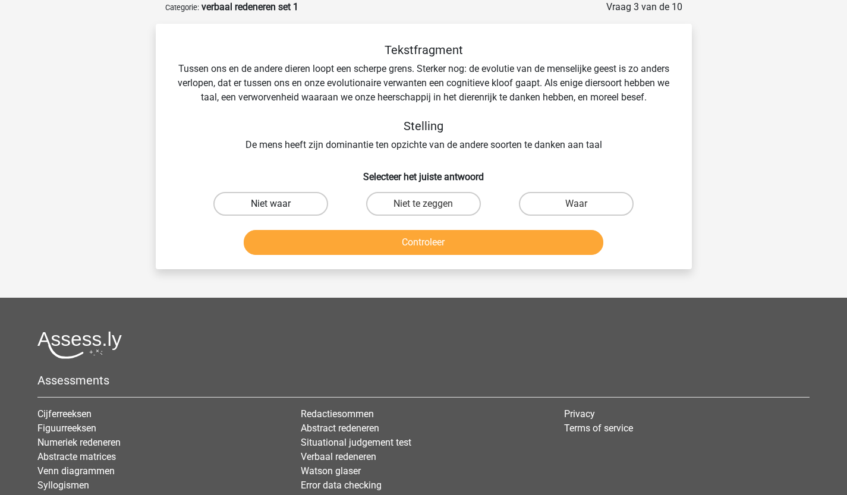
radio input "true"
click at [392, 255] on button "Controleer" at bounding box center [424, 242] width 360 height 25
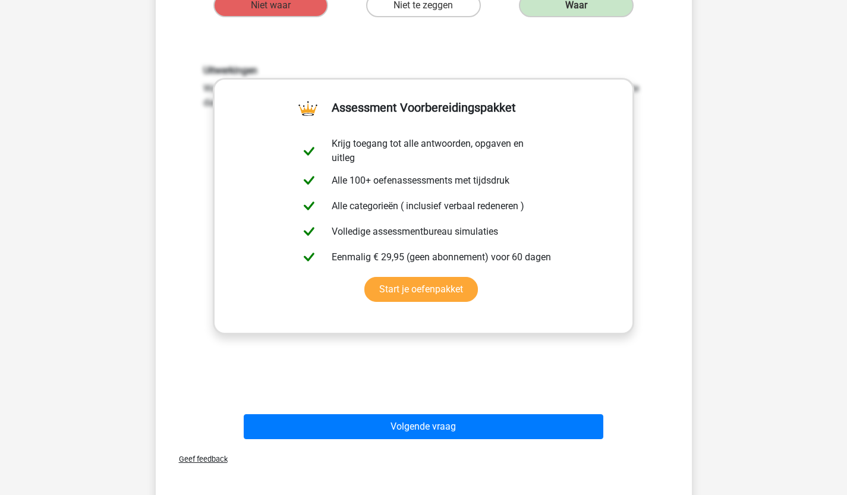
scroll to position [298, 0]
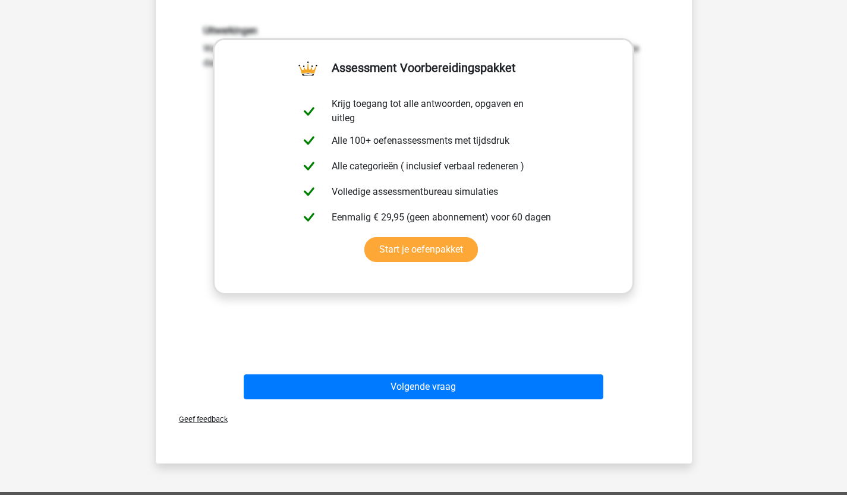
click at [504, 404] on div "Volgende vraag" at bounding box center [423, 390] width 459 height 30
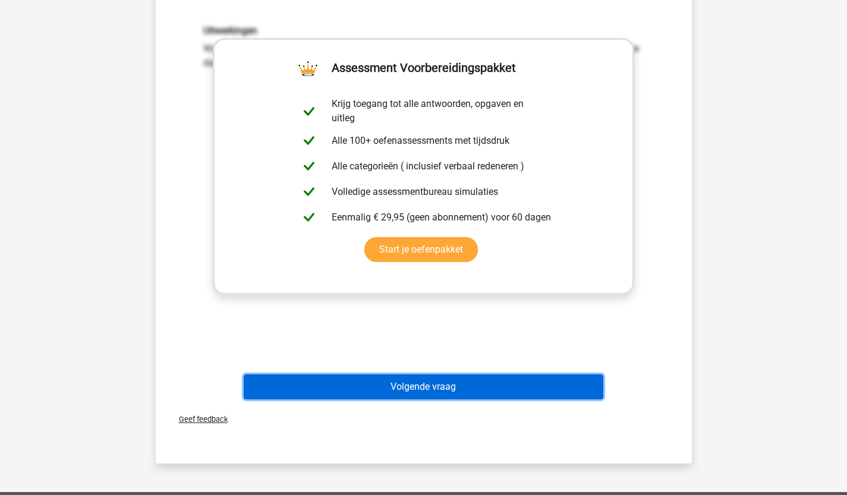
click at [507, 400] on button "Volgende vraag" at bounding box center [424, 387] width 360 height 25
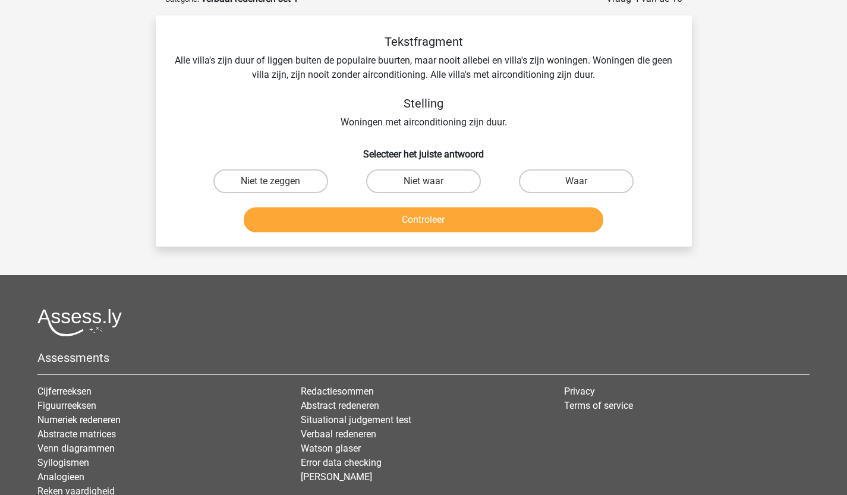
scroll to position [59, 0]
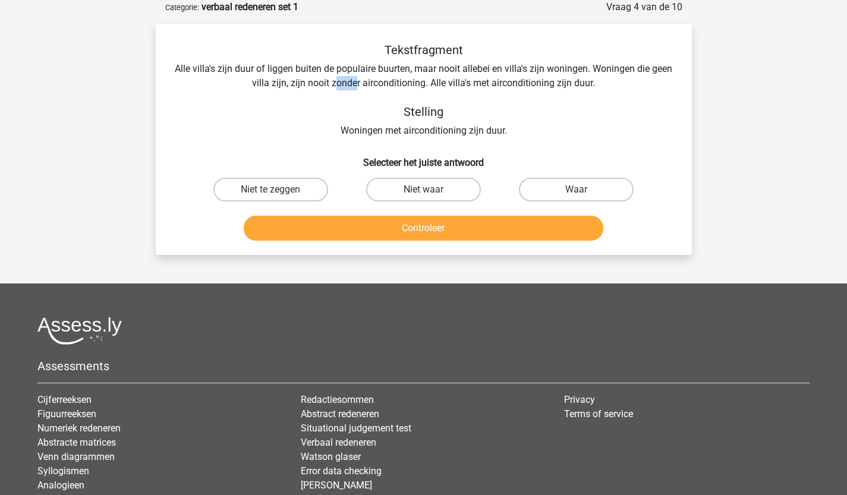
drag, startPoint x: 347, startPoint y: 84, endPoint x: 366, endPoint y: 84, distance: 18.4
click at [366, 84] on div "Tekstfragment Alle villa's zijn duur of liggen buiten de populaire buurten, maa…" at bounding box center [424, 90] width 498 height 95
click at [580, 188] on label "Waar" at bounding box center [576, 190] width 115 height 24
click at [580, 190] on input "Waar" at bounding box center [581, 194] width 8 height 8
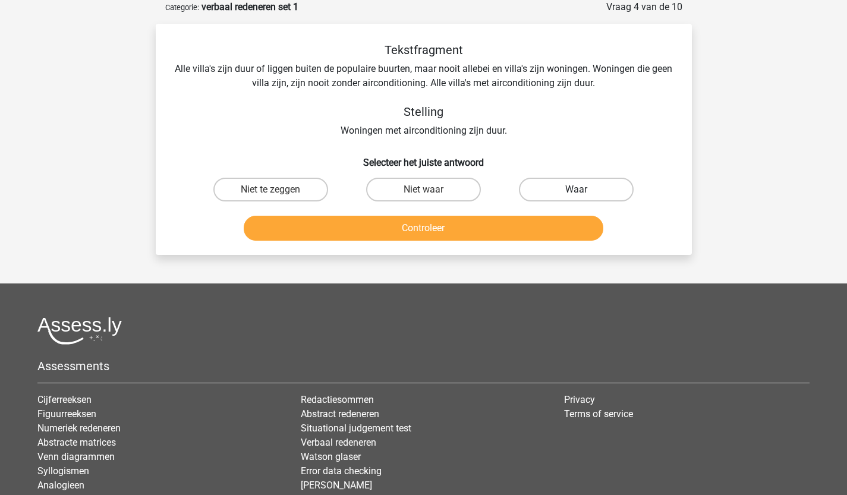
radio input "true"
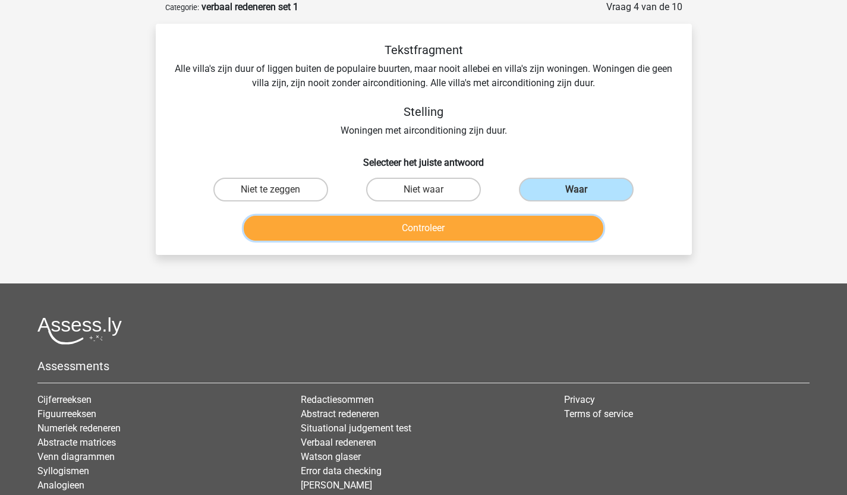
click at [465, 231] on button "Controleer" at bounding box center [424, 228] width 360 height 25
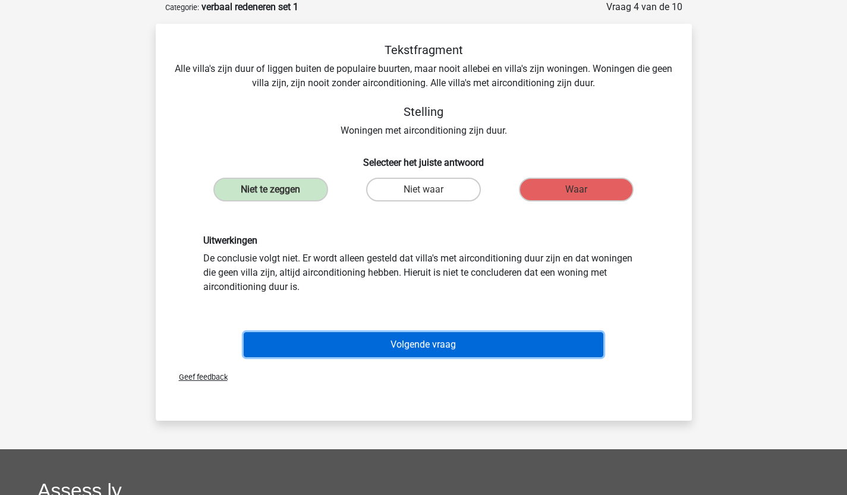
click at [473, 337] on button "Volgende vraag" at bounding box center [424, 344] width 360 height 25
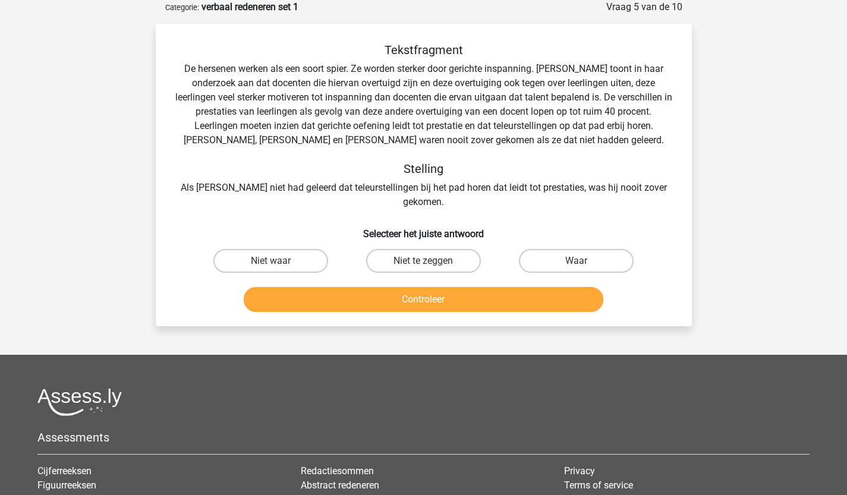
click at [400, 287] on button "Controleer" at bounding box center [424, 299] width 360 height 25
click at [295, 253] on label "Niet waar" at bounding box center [270, 261] width 115 height 24
click at [278, 261] on input "Niet waar" at bounding box center [275, 265] width 8 height 8
radio input "true"
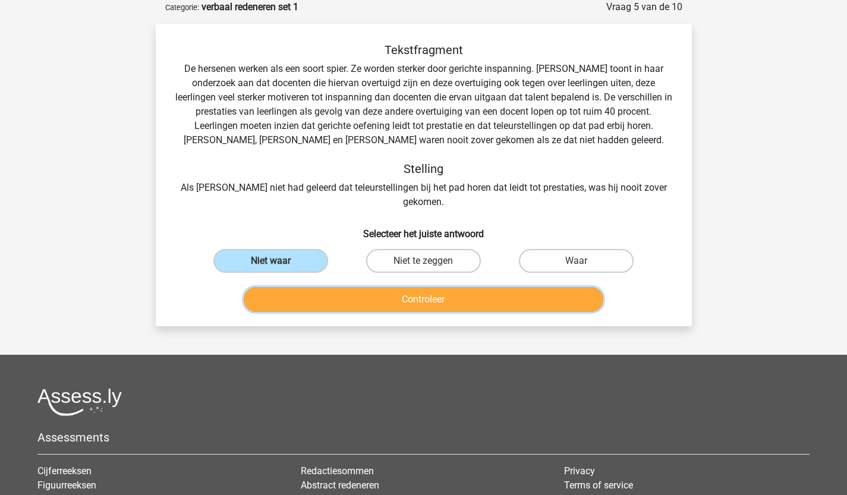
click at [376, 287] on button "Controleer" at bounding box center [424, 299] width 360 height 25
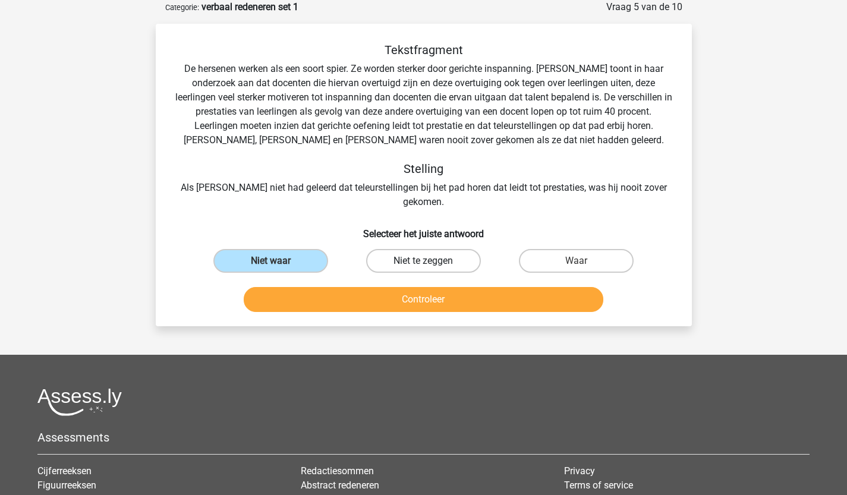
click at [407, 249] on label "Niet te zeggen" at bounding box center [423, 261] width 115 height 24
click at [423, 261] on input "Niet te zeggen" at bounding box center [427, 265] width 8 height 8
radio input "true"
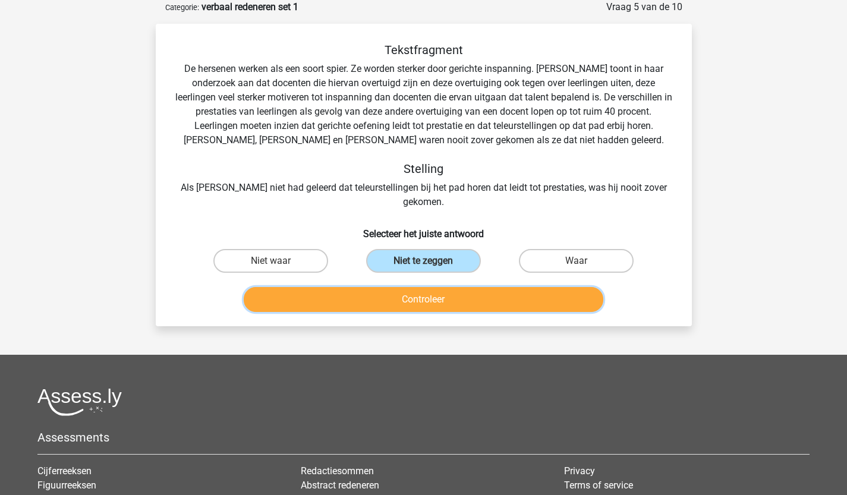
click at [407, 287] on button "Controleer" at bounding box center [424, 299] width 360 height 25
